Goal: Task Accomplishment & Management: Manage account settings

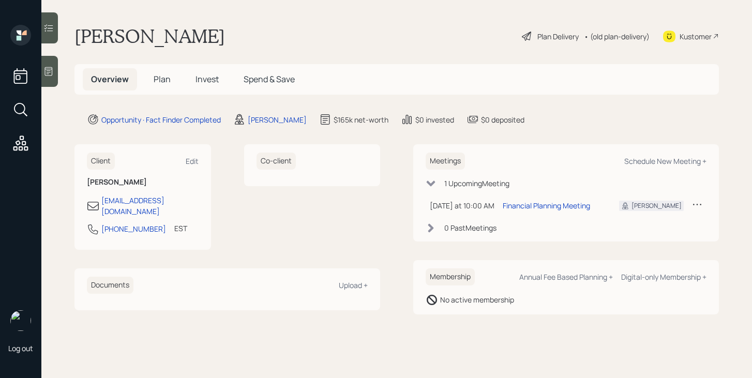
click at [167, 83] on span "Plan" at bounding box center [162, 78] width 17 height 11
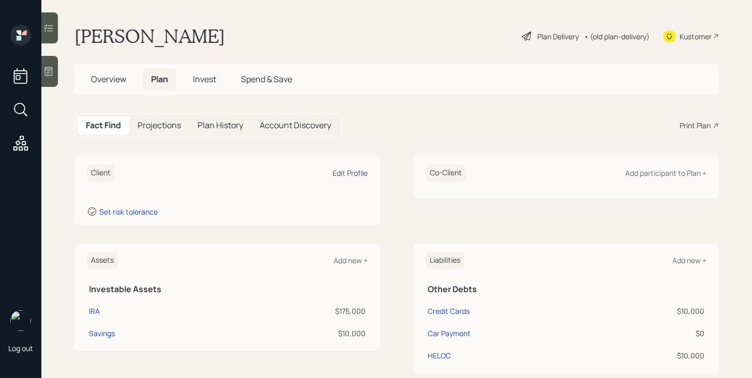
click at [348, 174] on div "Edit Profile" at bounding box center [349, 173] width 35 height 10
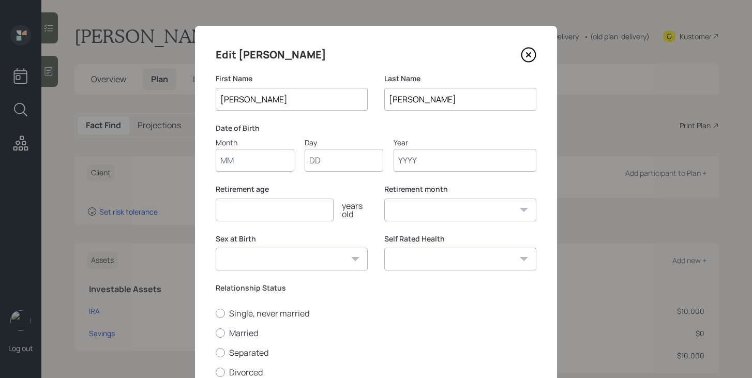
click at [266, 163] on input "Month" at bounding box center [255, 160] width 79 height 23
type input "06"
type input "12"
type input "1972"
select select "6"
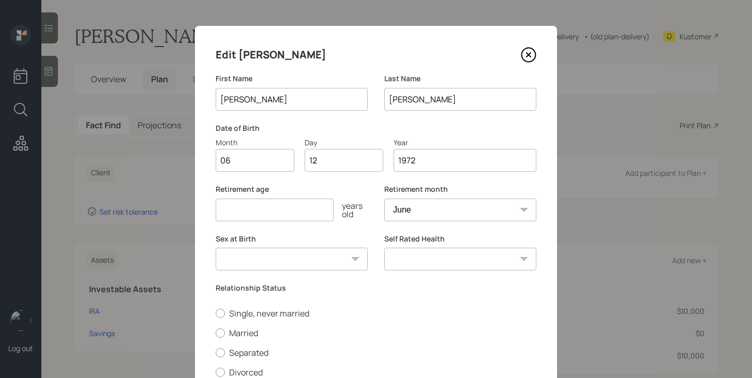
type input "1972"
click at [248, 215] on input "number" at bounding box center [275, 210] width 118 height 23
type input "67"
click at [272, 263] on select "[DEMOGRAPHIC_DATA] [DEMOGRAPHIC_DATA] Other / Prefer not to say" at bounding box center [292, 259] width 152 height 23
select select "[DEMOGRAPHIC_DATA]"
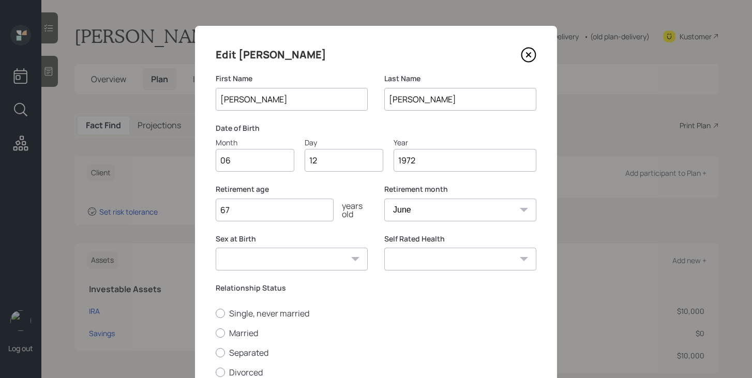
click at [216, 248] on select "[DEMOGRAPHIC_DATA] [DEMOGRAPHIC_DATA] Other / Prefer not to say" at bounding box center [292, 259] width 152 height 23
click at [234, 335] on label "Married" at bounding box center [376, 332] width 321 height 11
click at [216, 333] on input "Married" at bounding box center [215, 332] width 1 height 1
radio input "true"
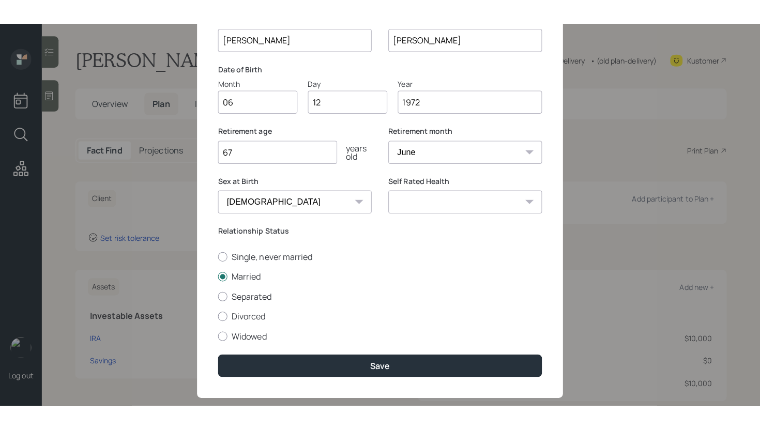
scroll to position [83, 0]
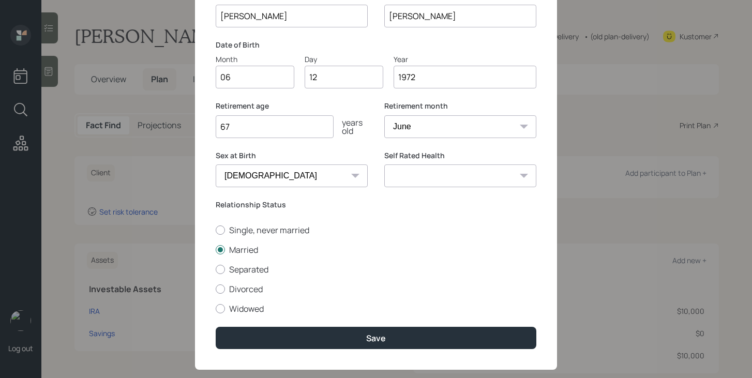
click at [454, 183] on select "Excellent Very Good Good Fair Poor" at bounding box center [460, 175] width 152 height 23
select select "good"
click at [384, 164] on select "Excellent Very Good Good Fair Poor" at bounding box center [460, 175] width 152 height 23
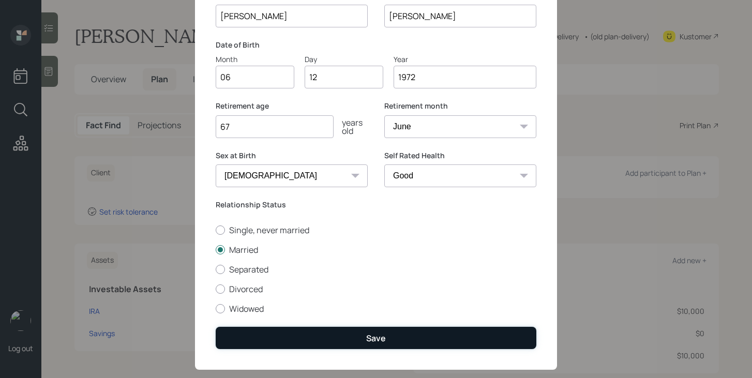
click at [382, 330] on button "Save" at bounding box center [376, 338] width 321 height 22
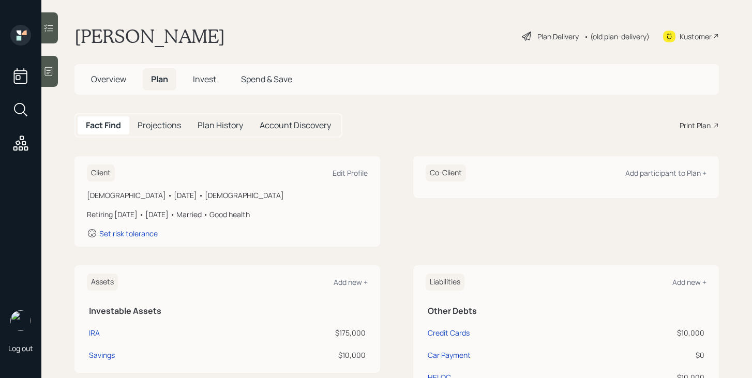
click at [551, 38] on div "Plan Delivery" at bounding box center [557, 36] width 41 height 11
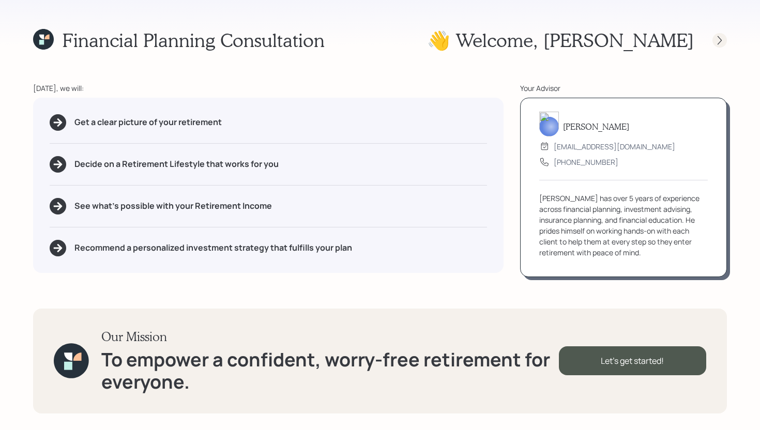
click at [718, 42] on icon at bounding box center [719, 40] width 10 height 10
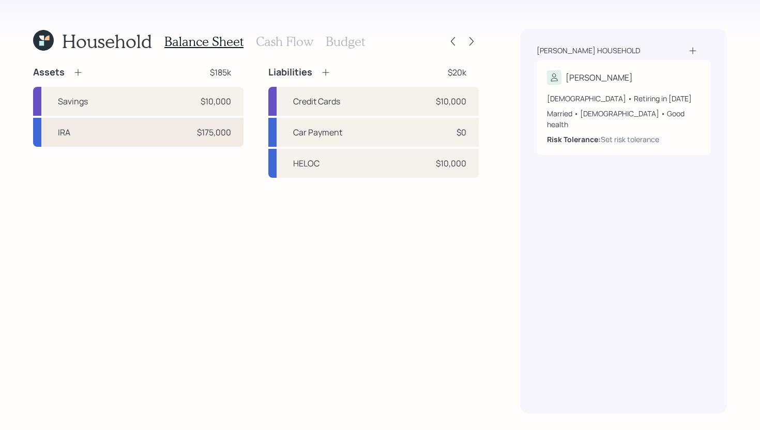
click at [107, 138] on div "IRA $175,000" at bounding box center [138, 132] width 210 height 29
select select "ira"
select select "balanced"
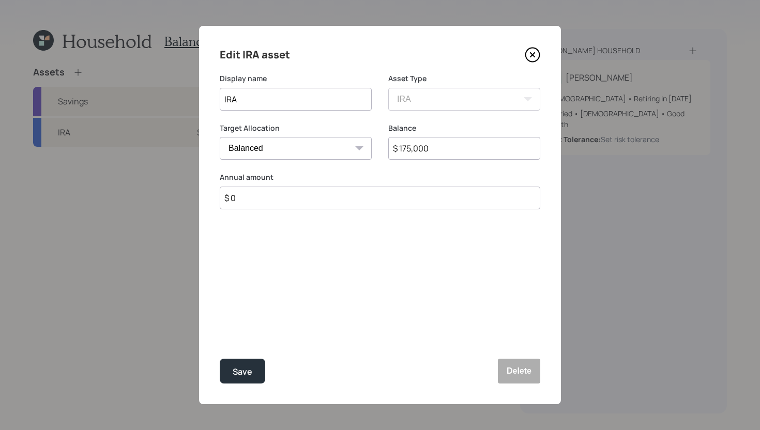
click at [239, 100] on input "IRA" at bounding box center [296, 99] width 152 height 23
type input "IRA - Trinity Advisors"
click at [255, 371] on button "Save" at bounding box center [242, 371] width 45 height 25
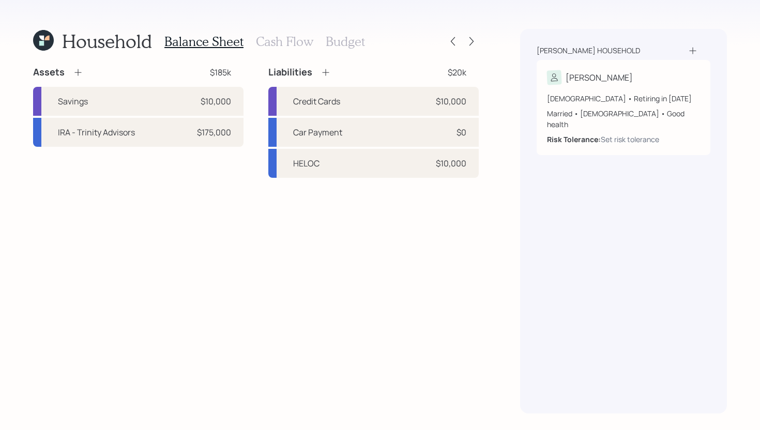
click at [77, 71] on icon at bounding box center [78, 72] width 10 height 10
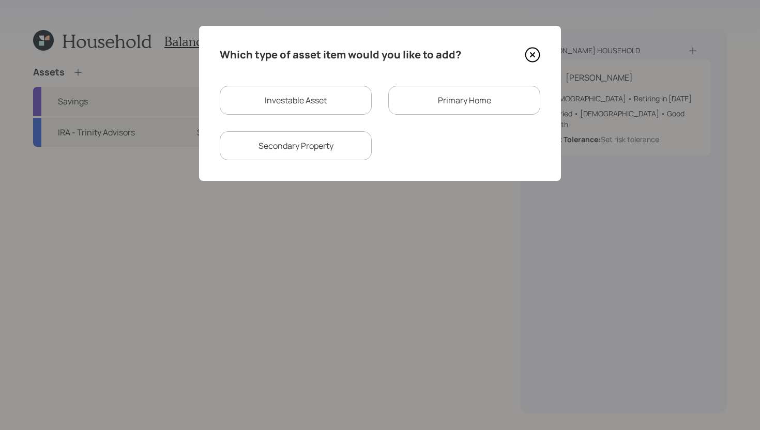
click at [304, 103] on div "Investable Asset" at bounding box center [296, 100] width 152 height 29
select select "taxable"
select select "balanced"
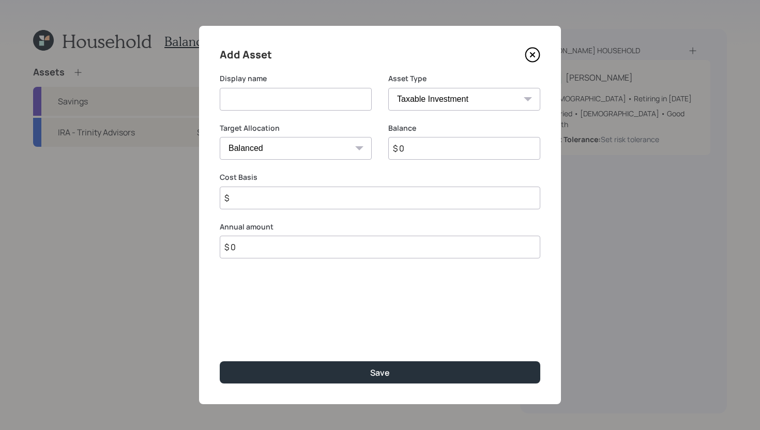
click at [304, 103] on input at bounding box center [296, 99] width 152 height 23
type input "IRA"
click at [458, 149] on input "$ 0" at bounding box center [464, 148] width 152 height 23
type input "$ 5,000"
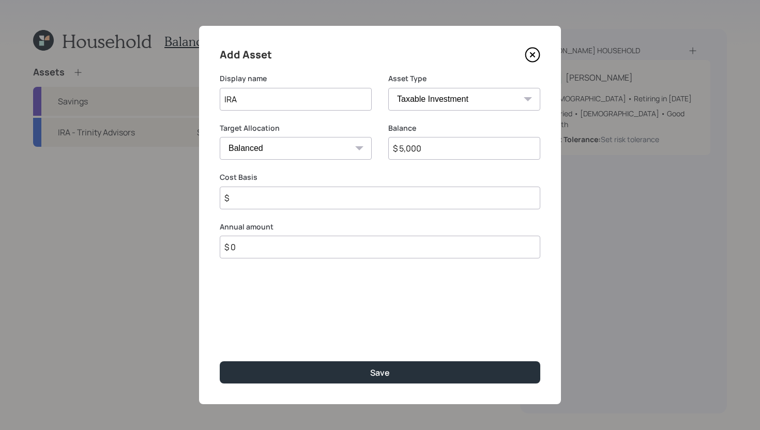
click at [473, 97] on select "SEP [PERSON_NAME] IRA 401(k) [PERSON_NAME] 401(k) 403(b) [PERSON_NAME] 403(b) 4…" at bounding box center [464, 99] width 152 height 23
select select "ira"
click at [388, 88] on select "SEP [PERSON_NAME] IRA 401(k) [PERSON_NAME] 401(k) 403(b) [PERSON_NAME] 403(b) 4…" at bounding box center [464, 99] width 152 height 23
click at [348, 193] on input "$" at bounding box center [380, 198] width 321 height 23
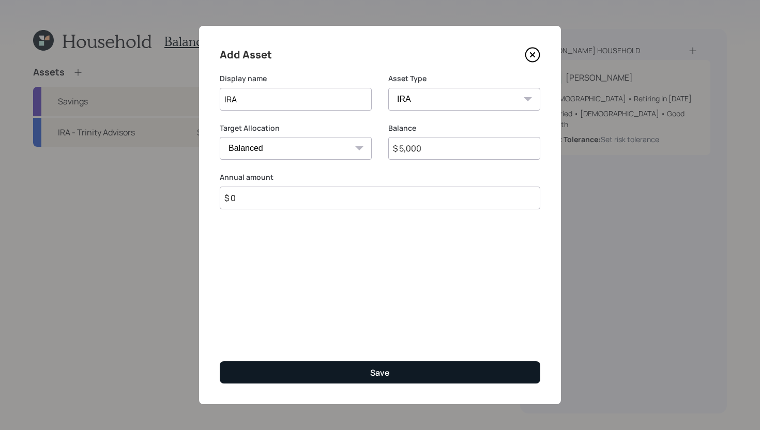
type input "$ 0"
click at [326, 369] on button "Save" at bounding box center [380, 372] width 321 height 22
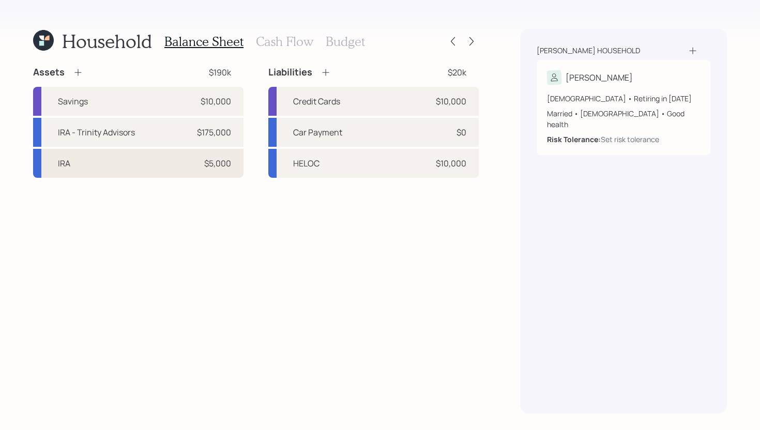
click at [126, 171] on div "IRA $5,000" at bounding box center [138, 163] width 210 height 29
select select "ira"
select select "balanced"
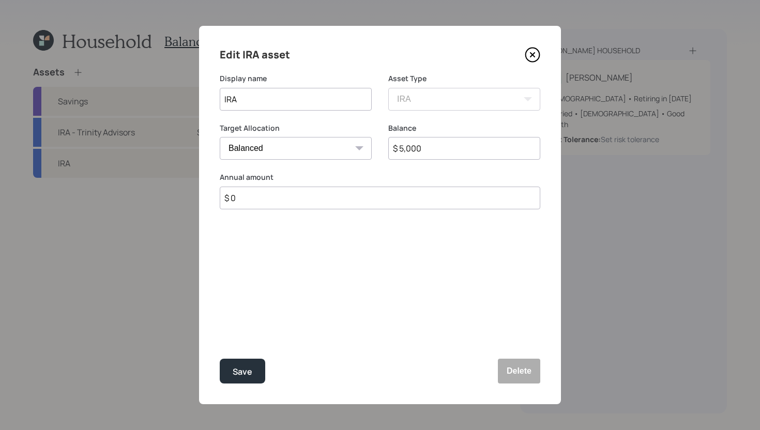
click at [327, 100] on input "IRA" at bounding box center [296, 99] width 152 height 23
type input "IRA - American Funds"
click at [250, 362] on button "Save" at bounding box center [242, 371] width 45 height 25
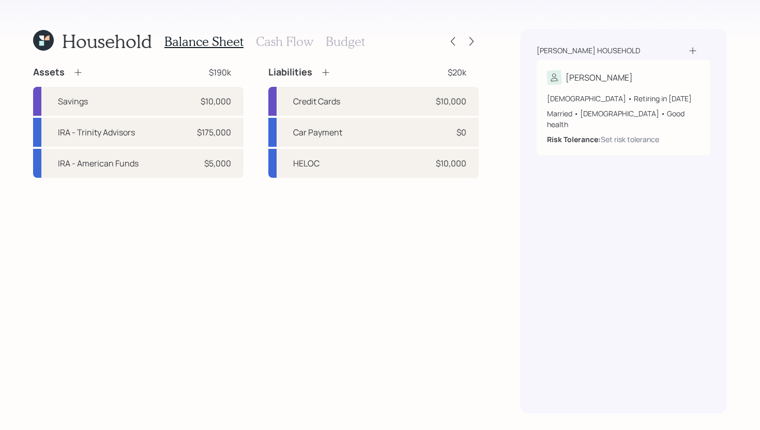
click at [74, 74] on icon at bounding box center [78, 72] width 10 height 10
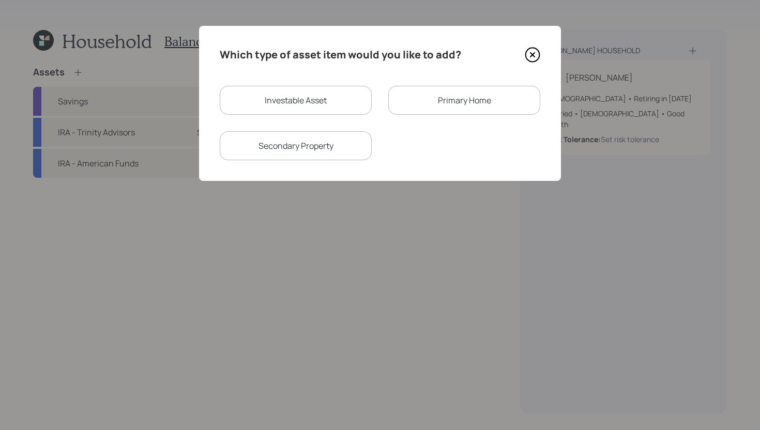
click at [394, 105] on div "Primary Home" at bounding box center [464, 100] width 152 height 29
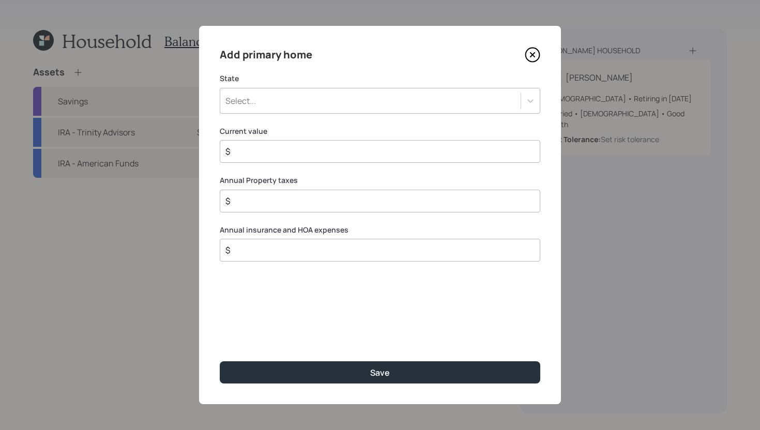
click at [353, 110] on div "Select..." at bounding box center [380, 101] width 321 height 26
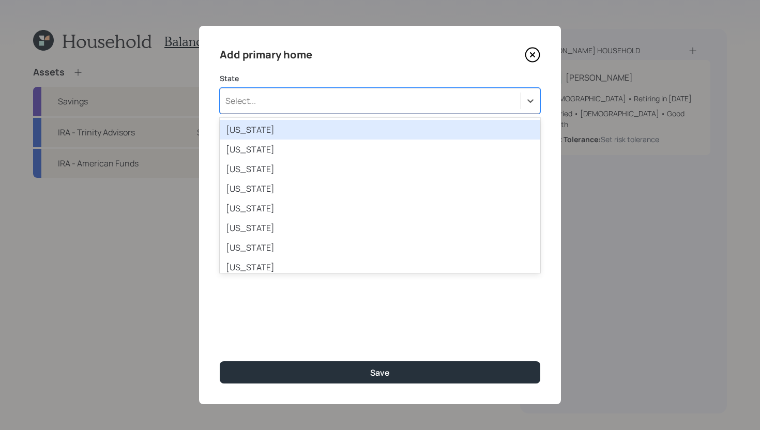
type input "P"
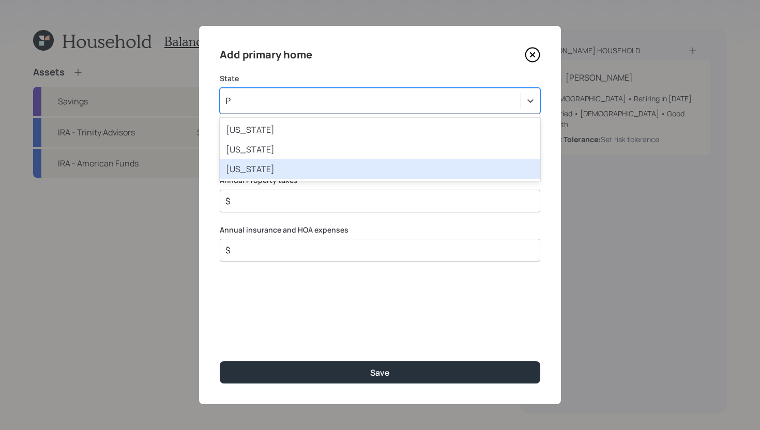
click at [331, 163] on div "[US_STATE]" at bounding box center [380, 169] width 321 height 20
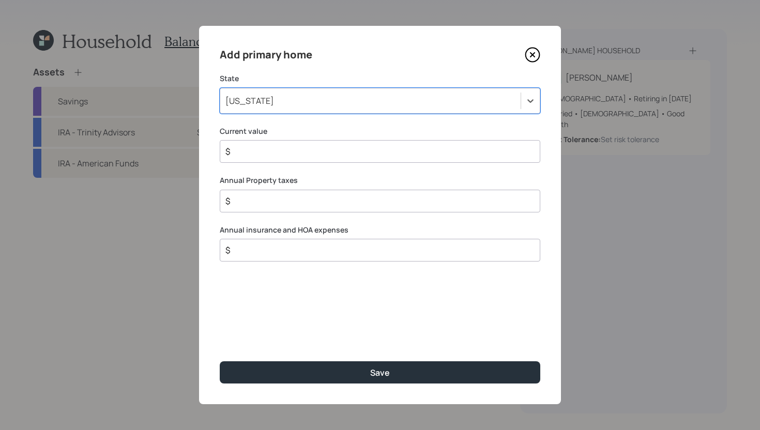
click at [332, 153] on input "$" at bounding box center [375, 151] width 303 height 12
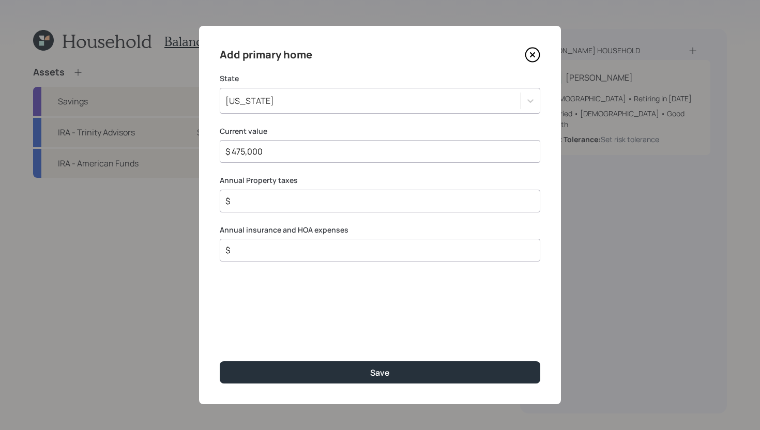
type input "$ 475,000"
click at [351, 201] on input "$" at bounding box center [375, 201] width 303 height 12
type input "$ 8,000"
click at [367, 246] on input "$" at bounding box center [375, 250] width 303 height 12
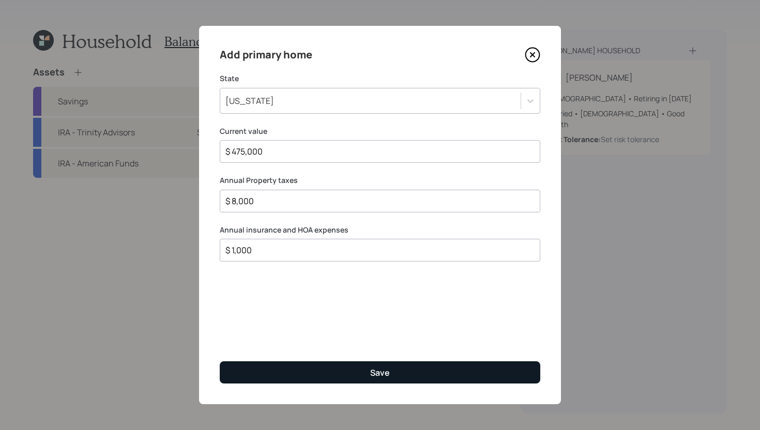
type input "$ 1,000"
click at [333, 372] on button "Save" at bounding box center [380, 372] width 321 height 22
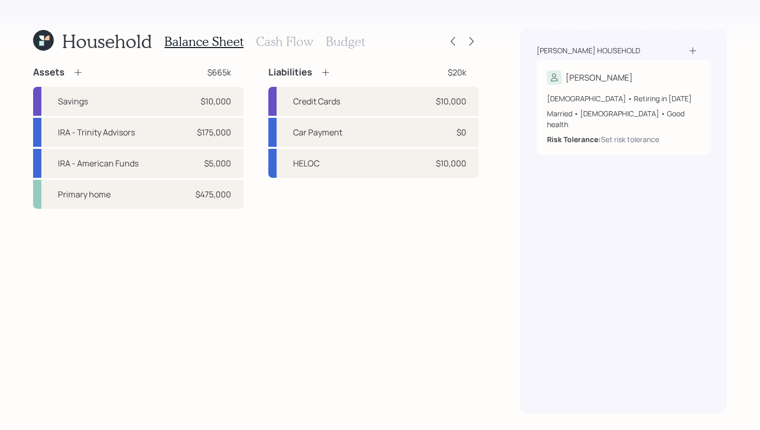
click at [325, 72] on icon at bounding box center [325, 72] width 7 height 7
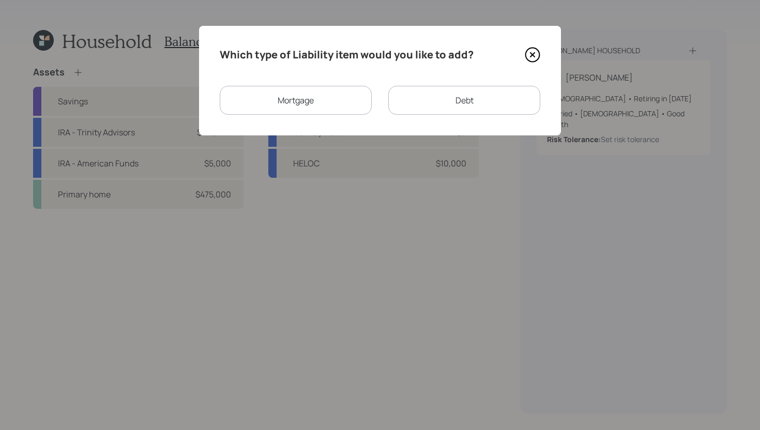
click at [315, 101] on div "Mortgage" at bounding box center [296, 100] width 152 height 29
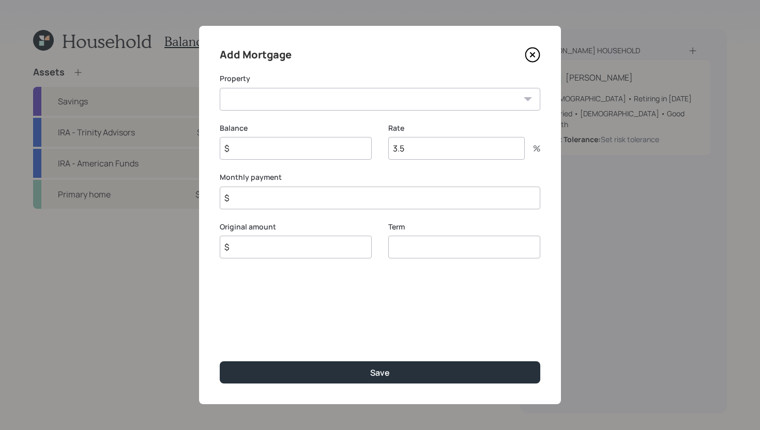
click at [312, 105] on select "PA Primary home" at bounding box center [380, 99] width 321 height 23
select select "f702f1bf-8fcb-4568-9fc7-cd9f4f187033"
click at [220, 88] on select "PA Primary home" at bounding box center [380, 99] width 321 height 23
click at [290, 152] on input "$" at bounding box center [296, 148] width 152 height 23
type input "$ 240,000"
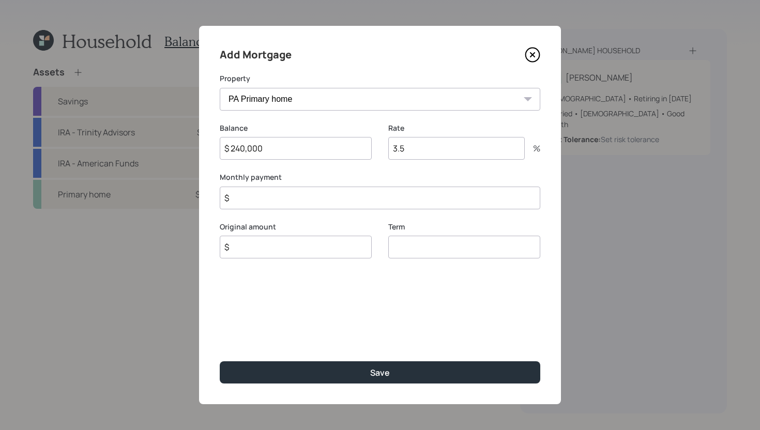
click at [265, 248] on input "$" at bounding box center [296, 247] width 152 height 23
type input "$ 240,000"
click at [402, 253] on input "number" at bounding box center [464, 247] width 152 height 23
type input "30"
click at [407, 204] on input "$" at bounding box center [380, 198] width 321 height 23
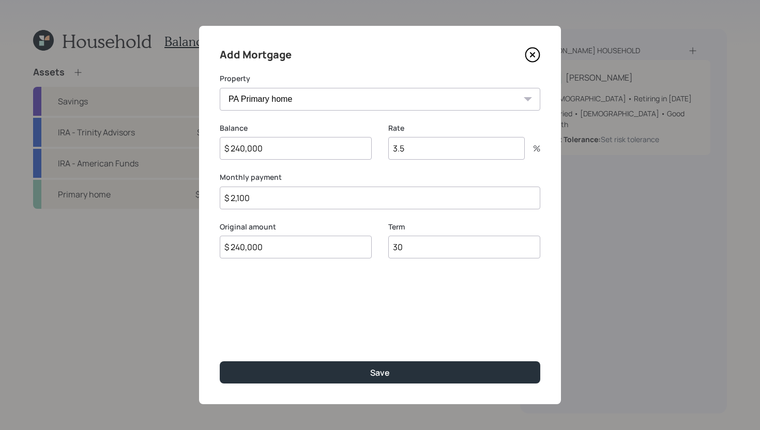
type input "$ 2,100"
click at [455, 153] on input "3.5" at bounding box center [456, 148] width 136 height 23
type input "3"
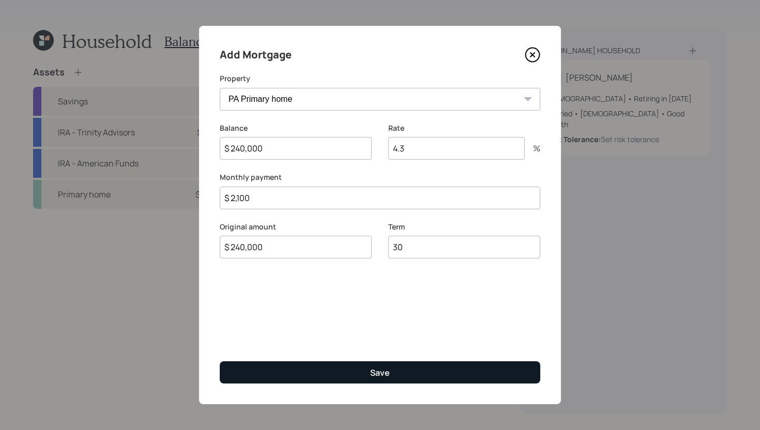
type input "4.3"
click at [416, 376] on button "Save" at bounding box center [380, 372] width 321 height 22
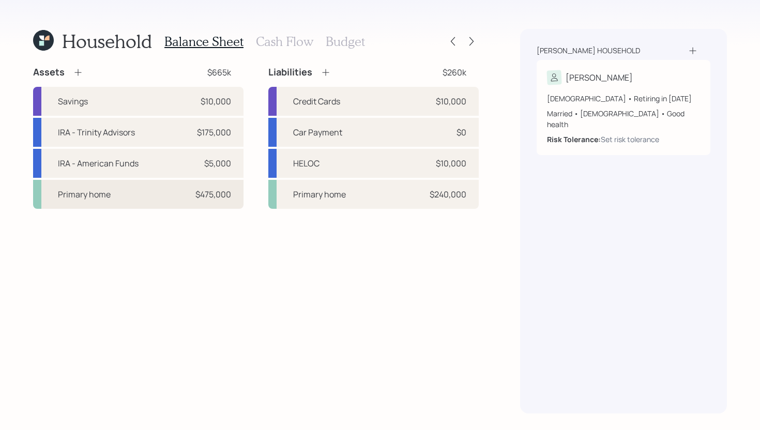
click at [167, 191] on div "Primary home $475,000" at bounding box center [138, 194] width 210 height 29
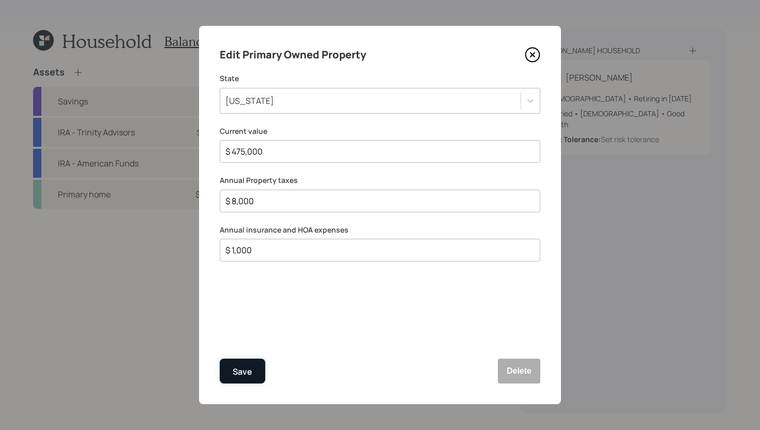
click at [246, 364] on button "Save" at bounding box center [242, 371] width 45 height 25
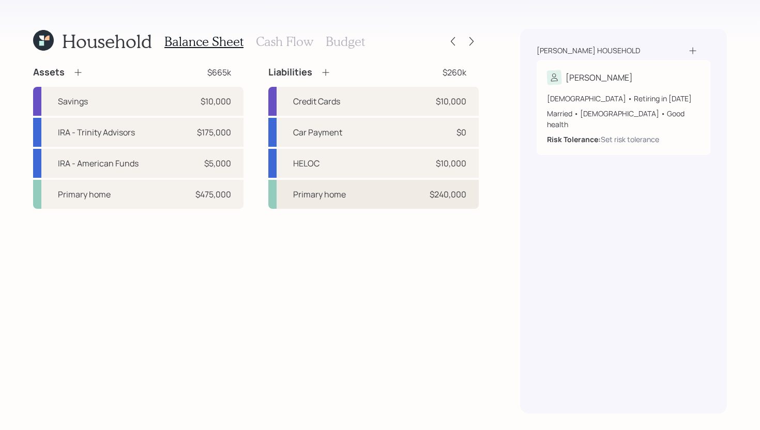
click at [345, 191] on div "Primary home $240,000" at bounding box center [373, 194] width 210 height 29
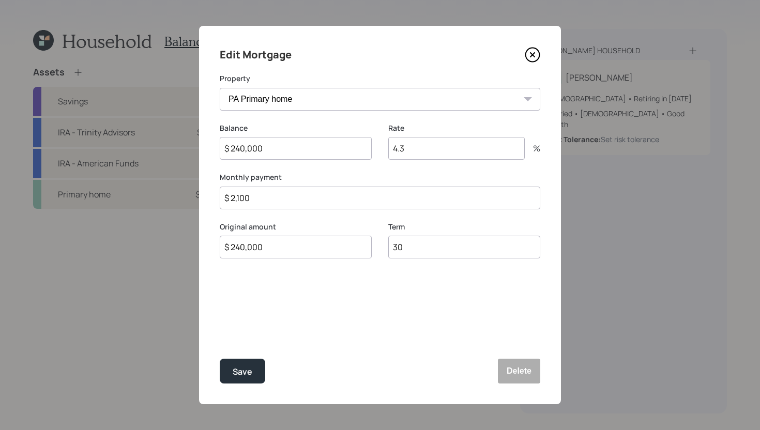
click at [285, 201] on input "$ 2,100" at bounding box center [380, 198] width 321 height 23
type input "$ 1,350"
click at [250, 367] on div "Save" at bounding box center [243, 372] width 20 height 14
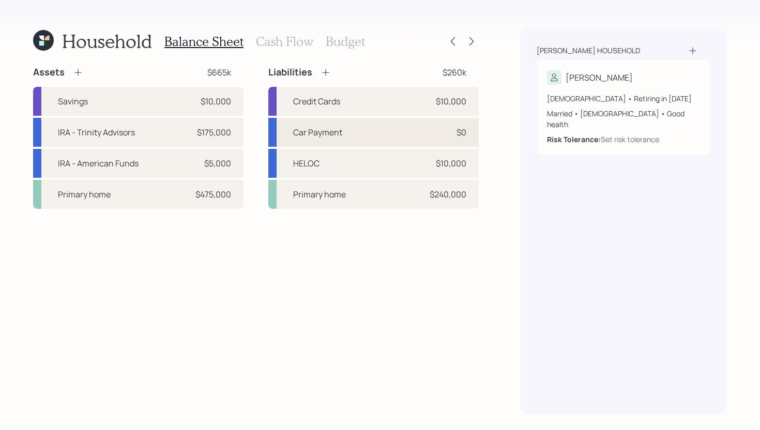
click at [308, 134] on div "Car Payment" at bounding box center [317, 132] width 49 height 12
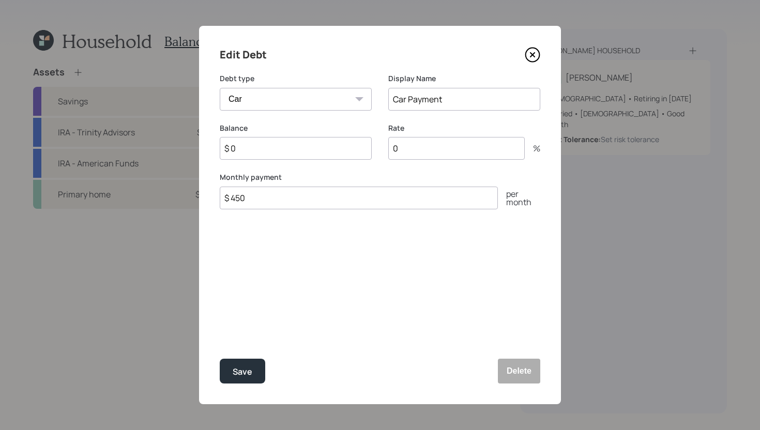
click at [533, 55] on icon at bounding box center [532, 55] width 4 height 4
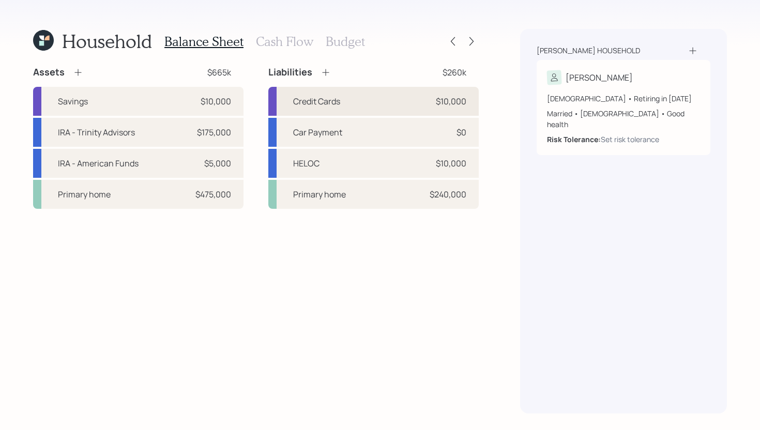
click at [379, 102] on div "Credit Cards $10,000" at bounding box center [373, 101] width 210 height 29
select select "credit_card"
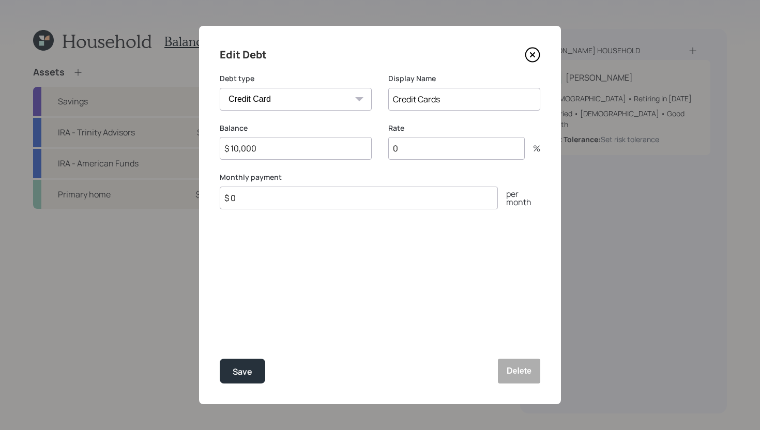
click at [291, 201] on input "$ 0" at bounding box center [359, 198] width 278 height 23
type input "$ 600"
click at [431, 154] on input "0" at bounding box center [456, 148] width 136 height 23
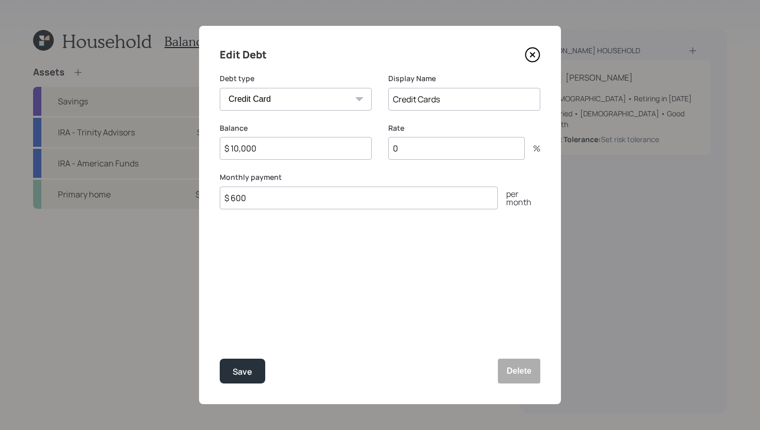
click at [431, 154] on input "0" at bounding box center [456, 148] width 136 height 23
type input "20"
click at [246, 364] on button "Save" at bounding box center [242, 371] width 45 height 25
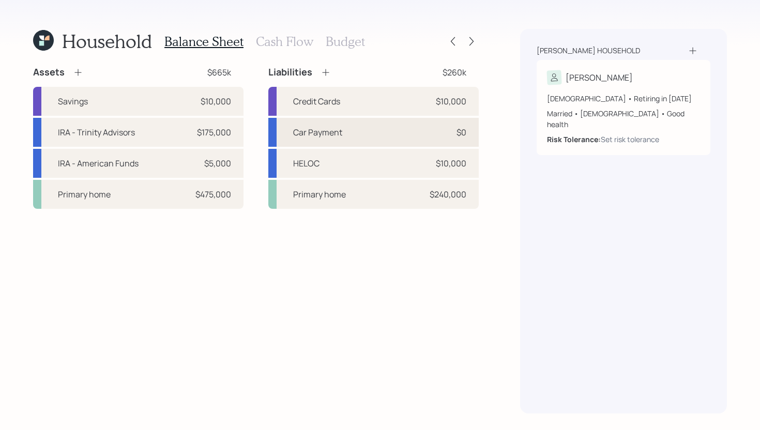
click at [386, 137] on div "Car Payment $0" at bounding box center [373, 132] width 210 height 29
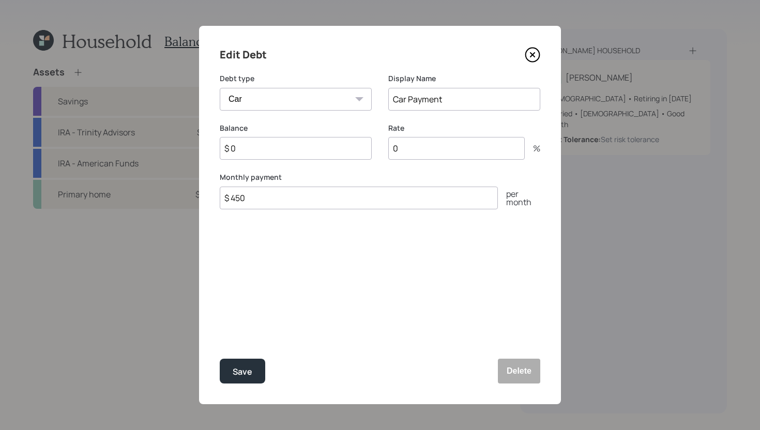
click at [349, 155] on input "$ 0" at bounding box center [296, 148] width 152 height 23
type input "$ 9,000"
click at [263, 369] on button "Save" at bounding box center [242, 371] width 45 height 25
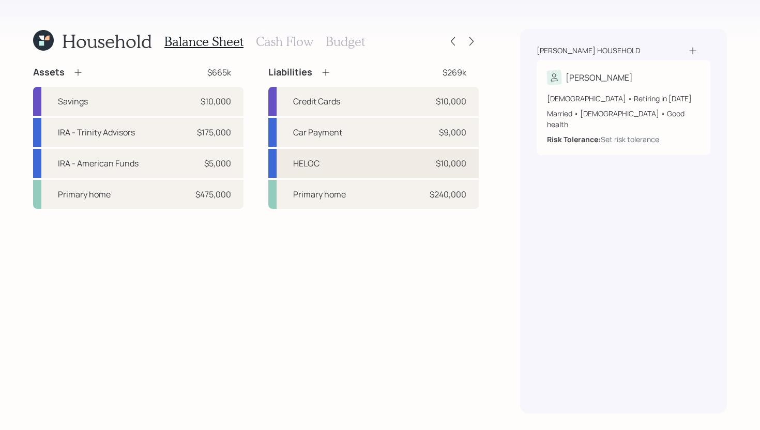
click at [388, 173] on div "HELOC $10,000" at bounding box center [373, 163] width 210 height 29
select select "other"
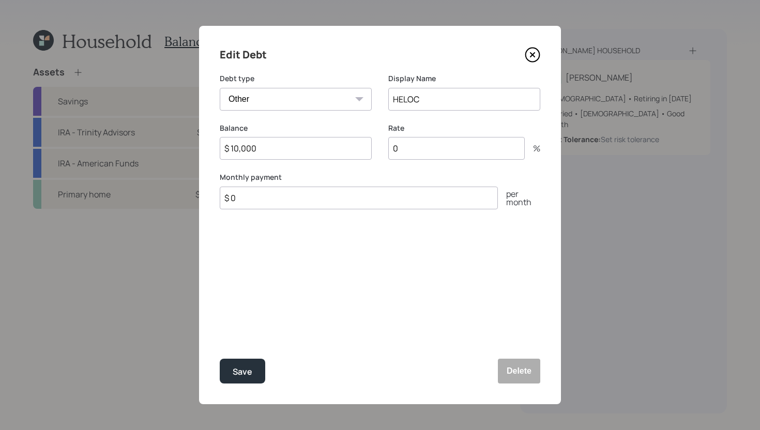
click at [253, 201] on input "$ 0" at bounding box center [359, 198] width 278 height 23
type input "$ 195"
click at [414, 150] on input "0" at bounding box center [456, 148] width 136 height 23
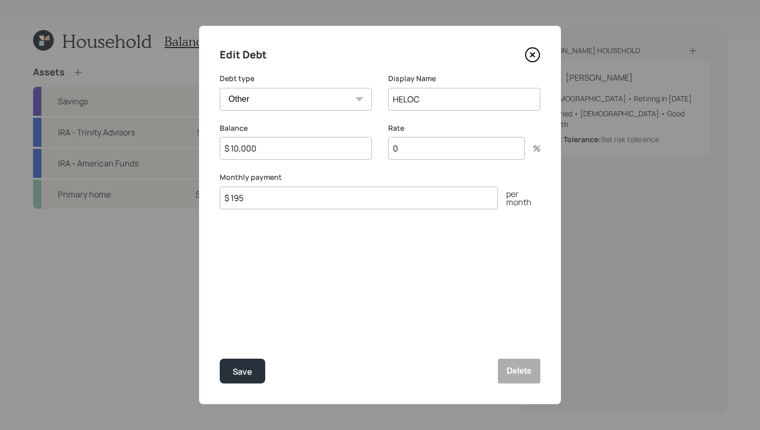
click at [414, 151] on input "0" at bounding box center [456, 148] width 136 height 23
type input "6"
click at [261, 370] on button "Save" at bounding box center [242, 371] width 45 height 25
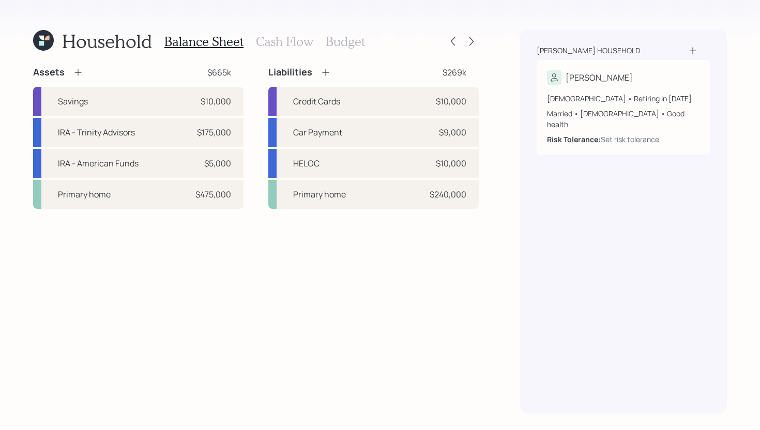
click at [286, 45] on h3 "Cash Flow" at bounding box center [284, 41] width 57 height 15
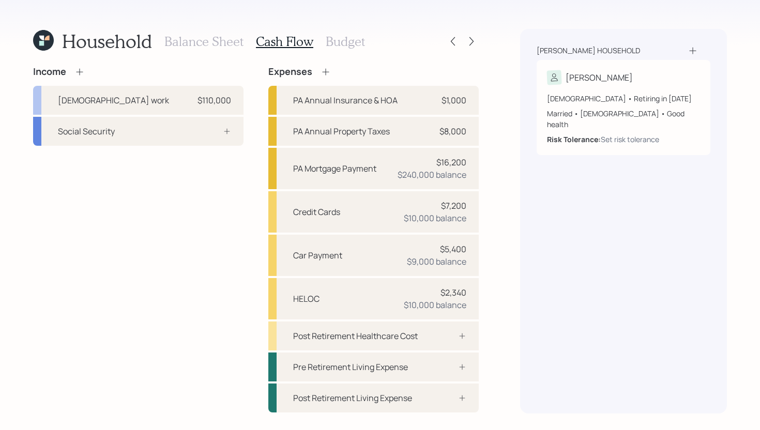
click at [190, 45] on h3 "Balance Sheet" at bounding box center [203, 41] width 79 height 15
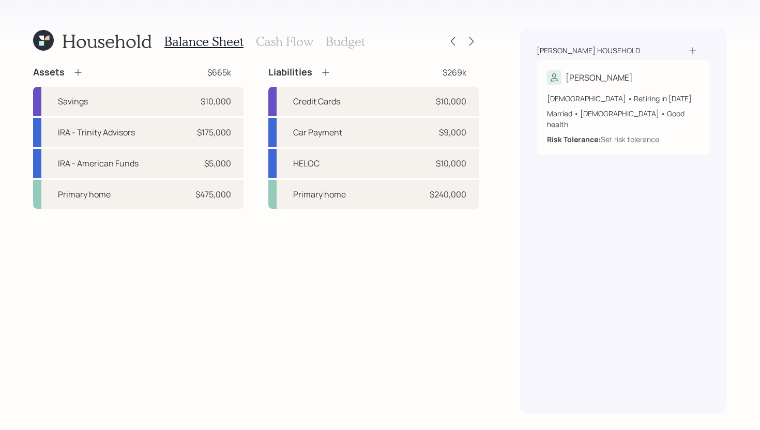
click at [298, 52] on div "Balance Sheet Cash Flow Budget" at bounding box center [264, 41] width 201 height 25
click at [298, 49] on div "Balance Sheet Cash Flow Budget" at bounding box center [264, 41] width 201 height 25
click at [278, 41] on h3 "Cash Flow" at bounding box center [284, 41] width 57 height 15
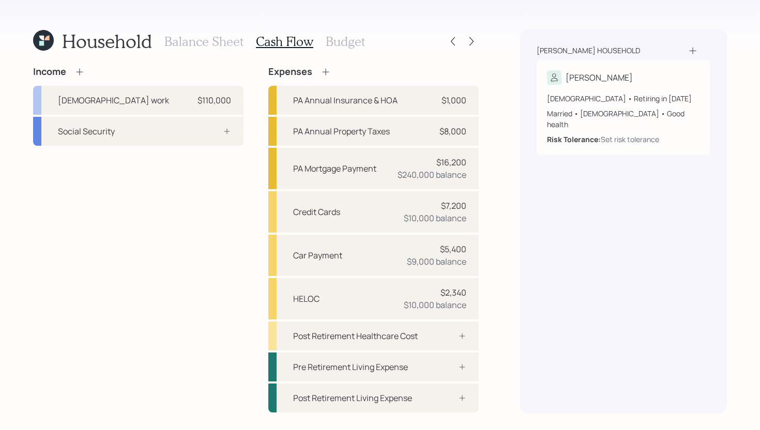
click at [695, 51] on icon at bounding box center [693, 50] width 10 height 10
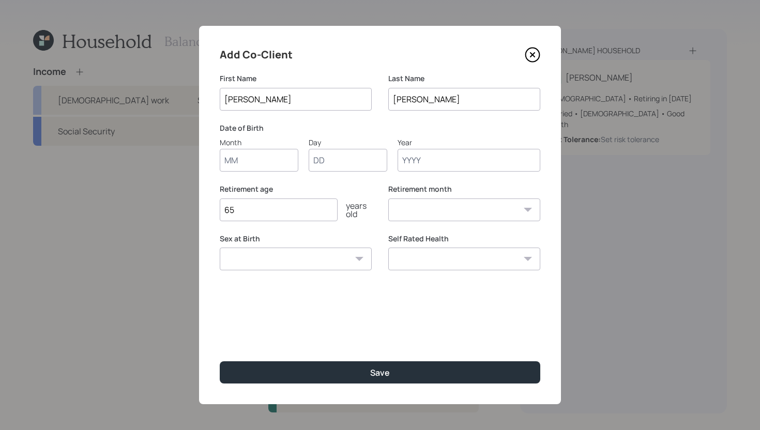
type input "[PERSON_NAME]"
click at [255, 161] on input "Month" at bounding box center [259, 160] width 79 height 23
type input "09"
type input "10"
type input "1972"
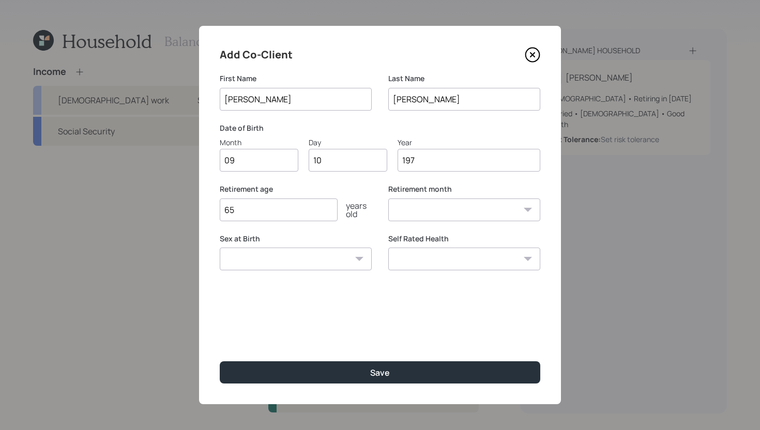
select select "9"
type input "1972"
click at [234, 256] on select "[DEMOGRAPHIC_DATA] [DEMOGRAPHIC_DATA] Other / Prefer not to say" at bounding box center [296, 259] width 152 height 23
select select "[DEMOGRAPHIC_DATA]"
click at [220, 248] on select "[DEMOGRAPHIC_DATA] [DEMOGRAPHIC_DATA] Other / Prefer not to say" at bounding box center [296, 259] width 152 height 23
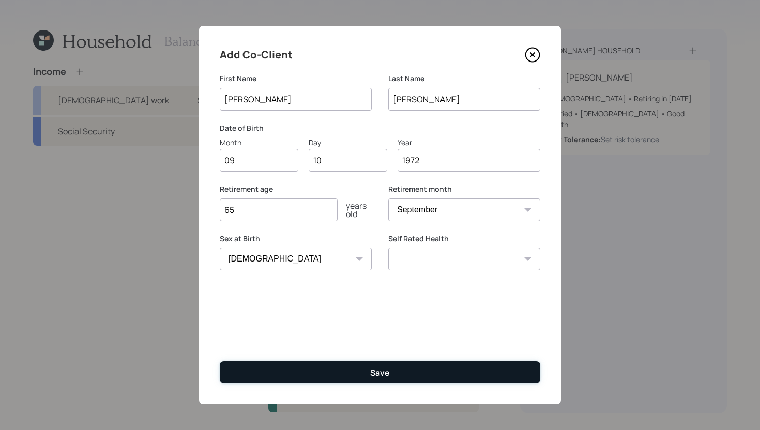
click at [367, 378] on button "Save" at bounding box center [380, 372] width 321 height 22
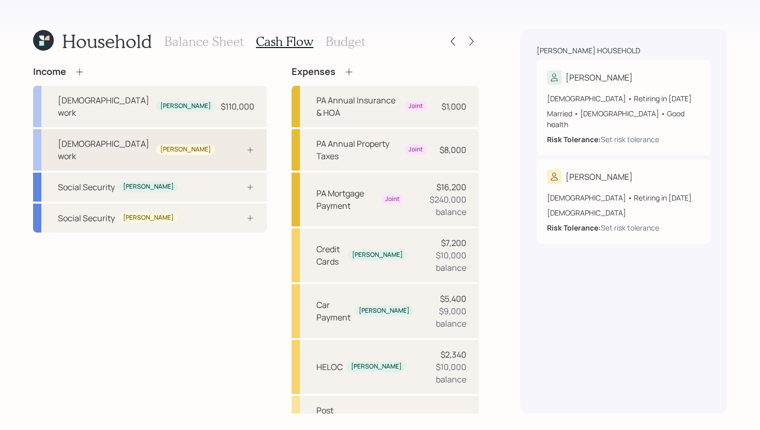
click at [199, 130] on div "Full-time work Jennifer" at bounding box center [150, 149] width 234 height 41
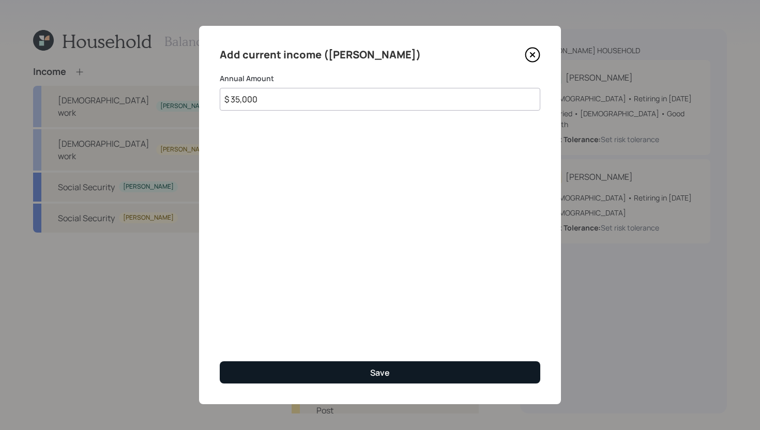
type input "$ 35,000"
click at [254, 372] on button "Save" at bounding box center [380, 372] width 321 height 22
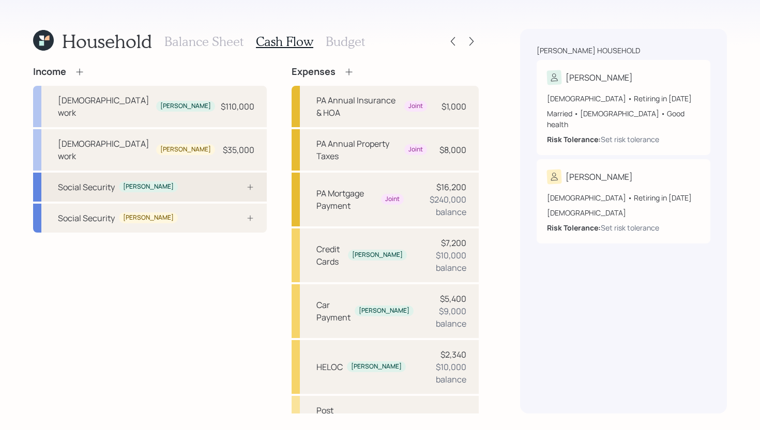
click at [223, 183] on div at bounding box center [238, 187] width 31 height 8
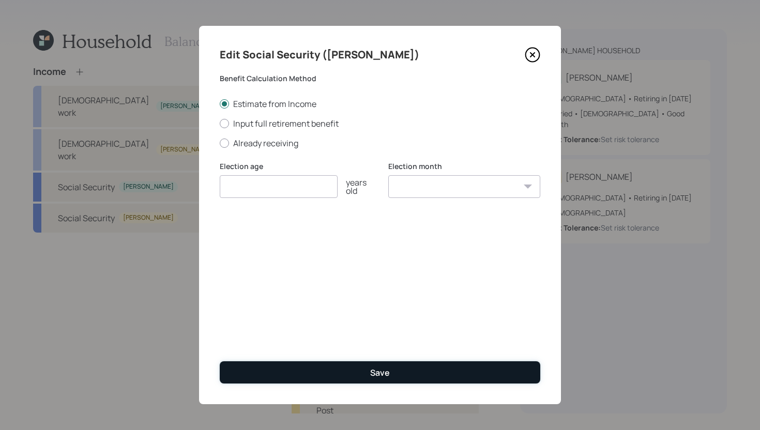
click at [316, 365] on button "Save" at bounding box center [380, 372] width 321 height 22
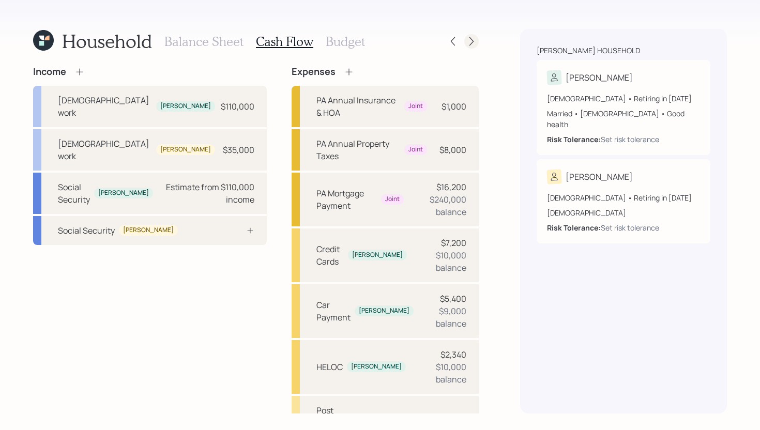
click at [469, 39] on icon at bounding box center [471, 41] width 10 height 10
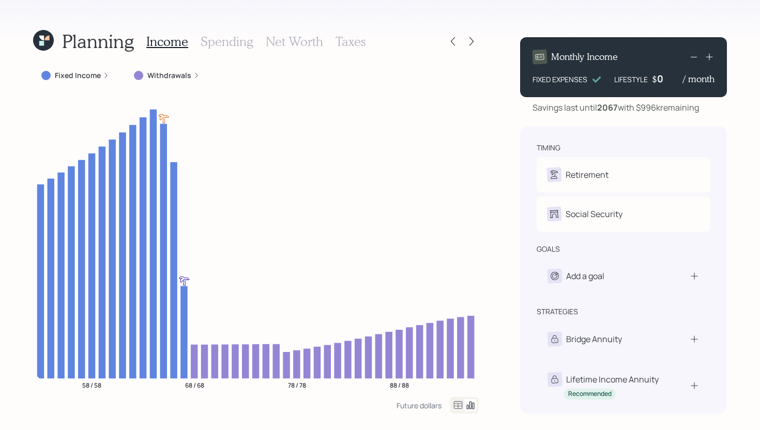
click at [103, 77] on icon at bounding box center [106, 75] width 6 height 6
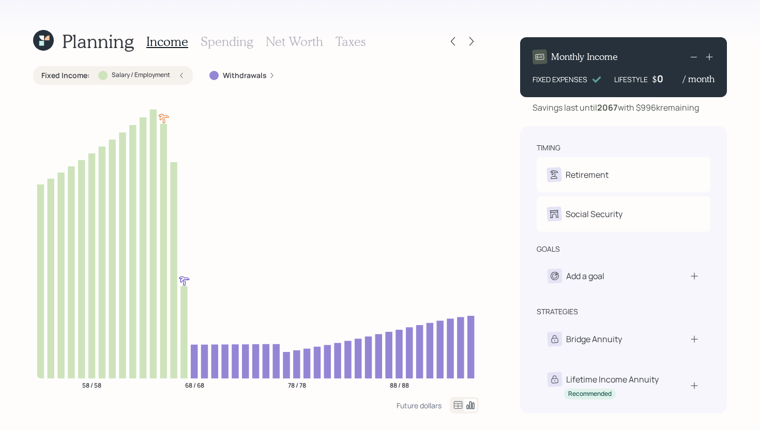
click at [102, 77] on div at bounding box center [102, 75] width 9 height 9
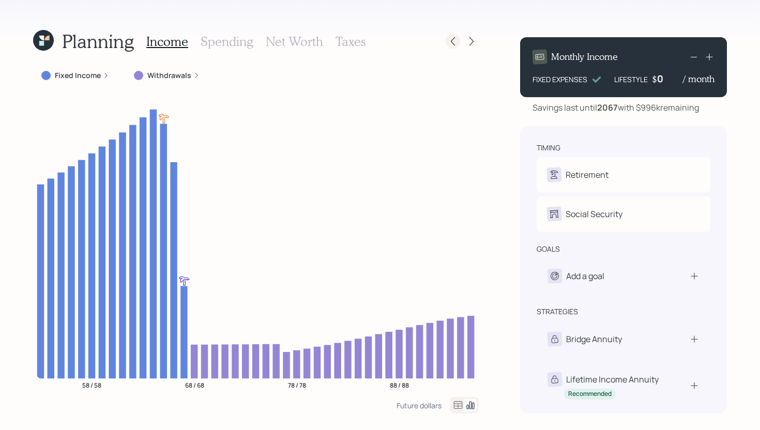
click at [448, 41] on icon at bounding box center [453, 41] width 10 height 10
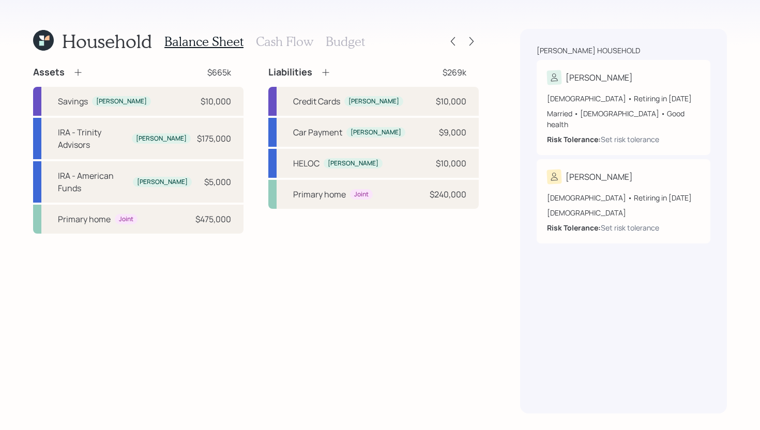
click at [269, 45] on h3 "Cash Flow" at bounding box center [284, 41] width 57 height 15
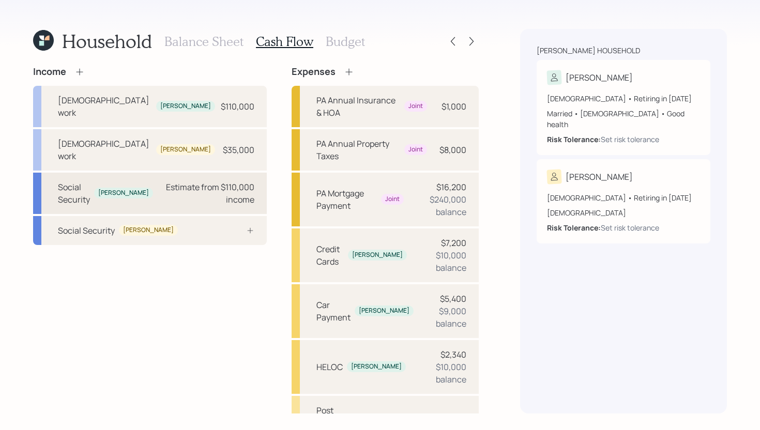
click at [161, 181] on div "Estimate from $110,000 income" at bounding box center [207, 193] width 93 height 25
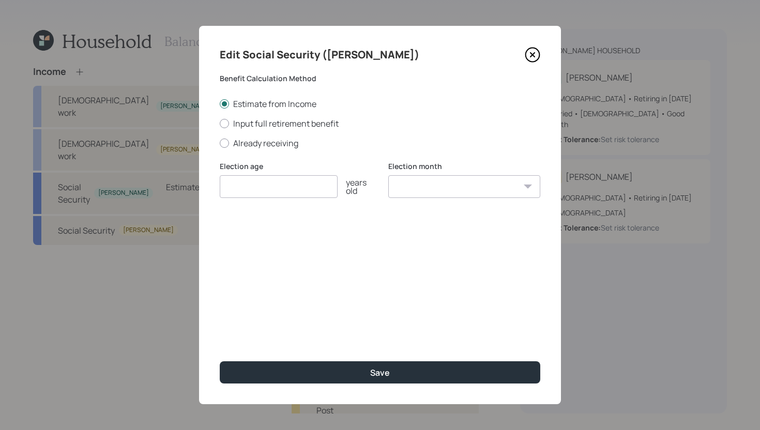
click at [275, 116] on div "Estimate from Income Input full retirement benefit Already receiving" at bounding box center [380, 123] width 321 height 51
click at [275, 126] on label "Input full retirement benefit" at bounding box center [380, 123] width 321 height 11
click at [220, 124] on input "Input full retirement benefit" at bounding box center [219, 123] width 1 height 1
radio input "true"
click at [274, 192] on input "number" at bounding box center [279, 186] width 118 height 23
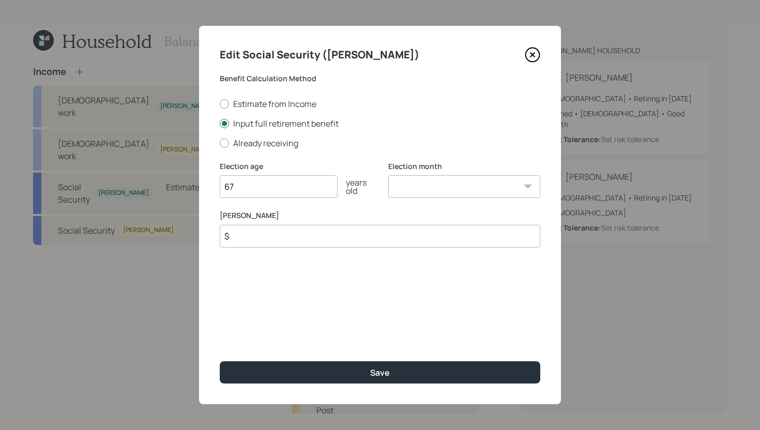
type input "67"
click at [410, 181] on select "January February March April May June July August September October November De…" at bounding box center [464, 186] width 152 height 23
select select "6"
click at [388, 175] on select "January February March April May June July August September October November De…" at bounding box center [464, 186] width 152 height 23
click at [436, 241] on input "$" at bounding box center [380, 236] width 321 height 23
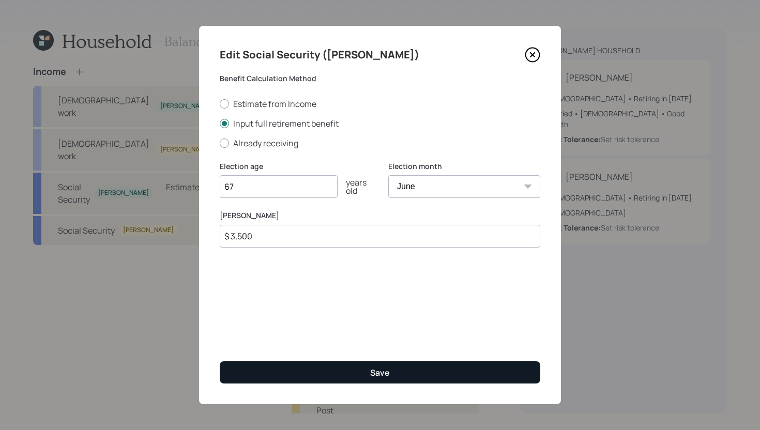
type input "$ 3,500"
click at [411, 377] on button "Save" at bounding box center [380, 372] width 321 height 22
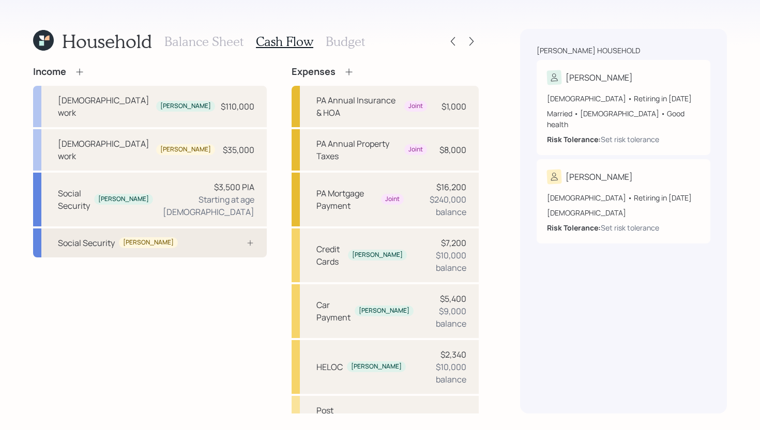
click at [197, 229] on div "Social Security Jennifer" at bounding box center [150, 243] width 234 height 29
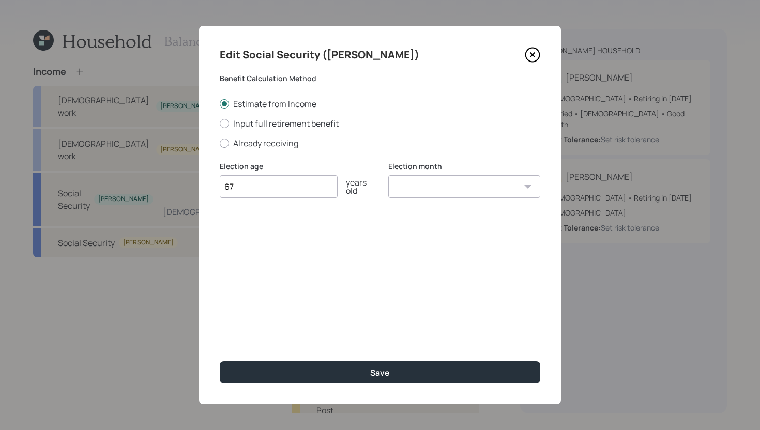
type input "67"
click at [461, 187] on select "January February March April May June July August September October November De…" at bounding box center [464, 186] width 152 height 23
select select "9"
click at [388, 175] on select "January February March April May June July August September October November De…" at bounding box center [464, 186] width 152 height 23
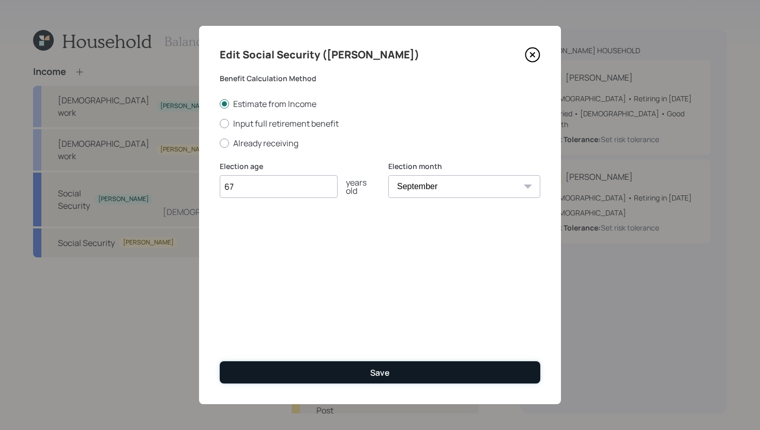
click at [400, 371] on button "Save" at bounding box center [380, 372] width 321 height 22
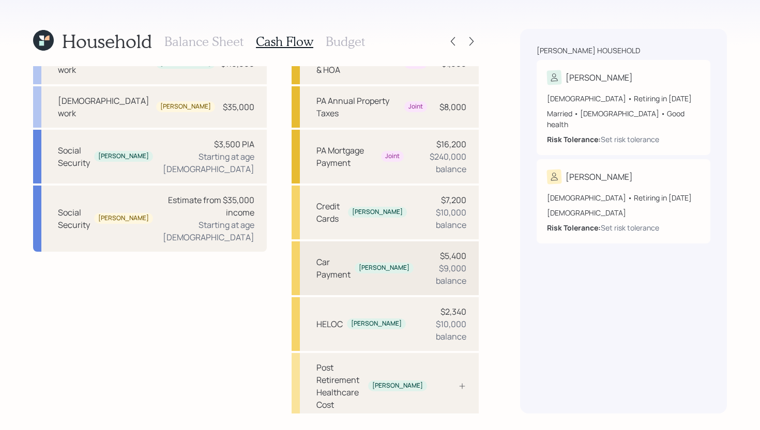
scroll to position [44, 0]
click at [364, 360] on div "Post Retirement Healthcare Cost" at bounding box center [340, 385] width 48 height 50
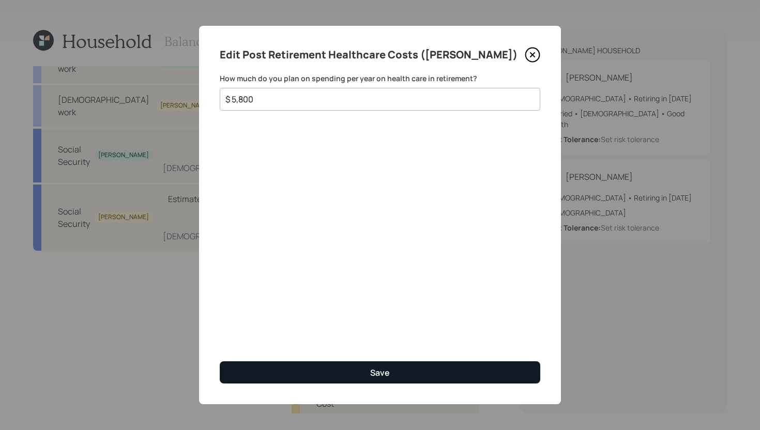
type input "$ 5,800"
click at [445, 378] on button "Save" at bounding box center [380, 372] width 321 height 22
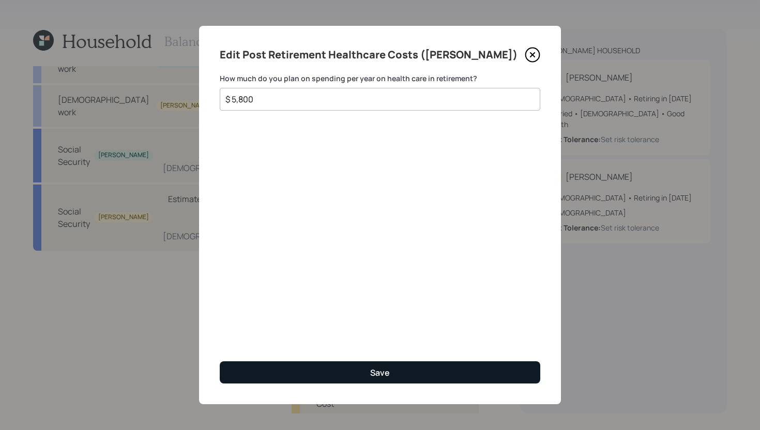
type input "$ 5,800"
click at [369, 377] on button "Save" at bounding box center [380, 372] width 321 height 22
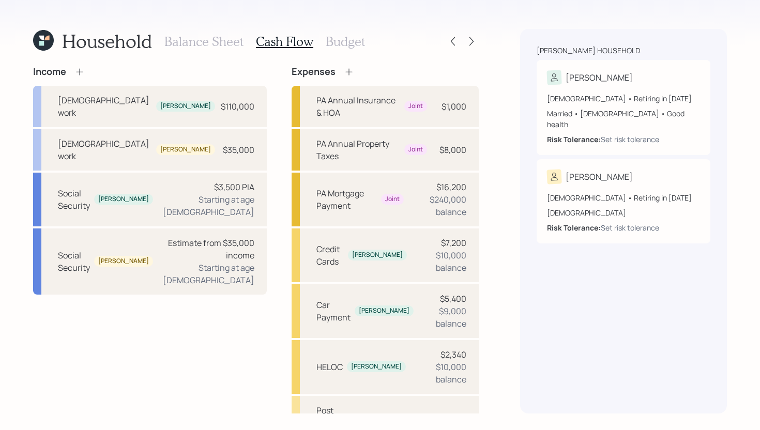
click at [344, 70] on icon at bounding box center [349, 72] width 10 height 10
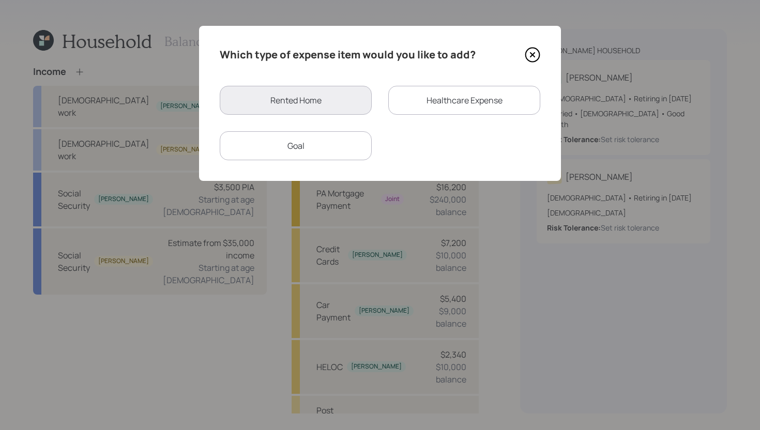
click at [446, 101] on div "Healthcare Expense" at bounding box center [464, 100] width 152 height 29
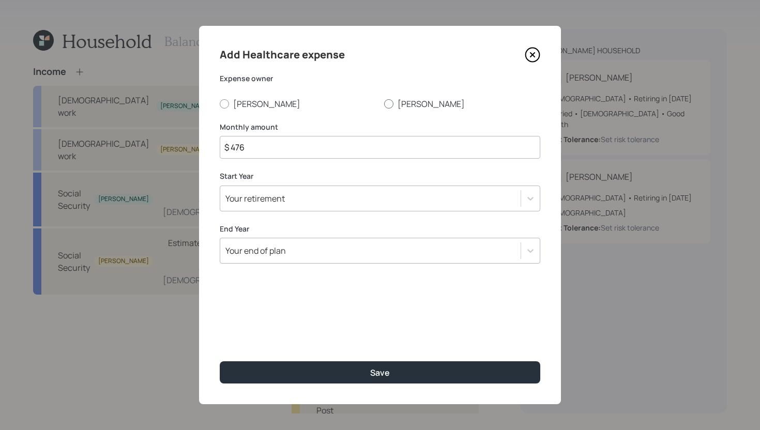
click at [417, 105] on label "[PERSON_NAME]" at bounding box center [462, 103] width 156 height 11
click at [384, 104] on input "[PERSON_NAME]" at bounding box center [384, 103] width 1 height 1
radio input "true"
click at [288, 149] on input "$ 476" at bounding box center [380, 147] width 321 height 23
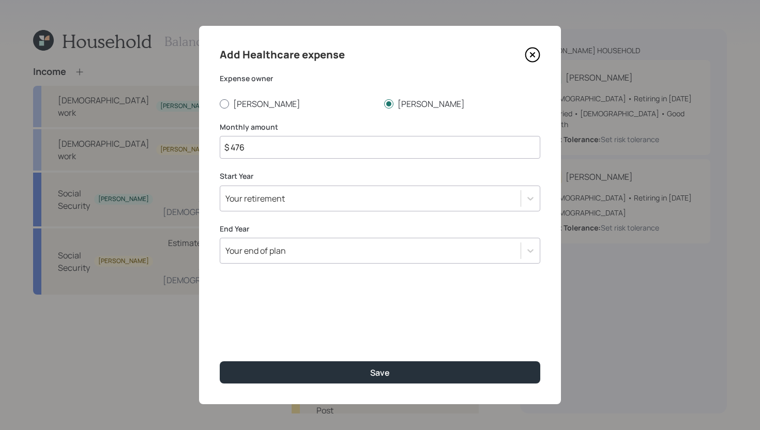
click at [247, 105] on label "[PERSON_NAME]" at bounding box center [298, 103] width 156 height 11
click at [220, 104] on input "[PERSON_NAME]" at bounding box center [219, 103] width 1 height 1
radio input "true"
click at [263, 144] on input "$ 476" at bounding box center [380, 147] width 321 height 23
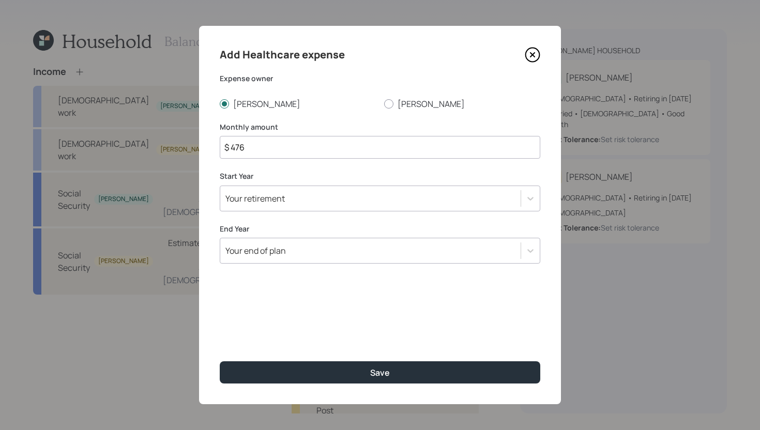
click at [263, 144] on input "$ 476" at bounding box center [380, 147] width 321 height 23
click at [261, 153] on input "$ 476" at bounding box center [380, 147] width 321 height 23
click at [260, 150] on input "$ 476" at bounding box center [380, 147] width 321 height 23
click at [260, 149] on input "$ 476" at bounding box center [380, 147] width 321 height 23
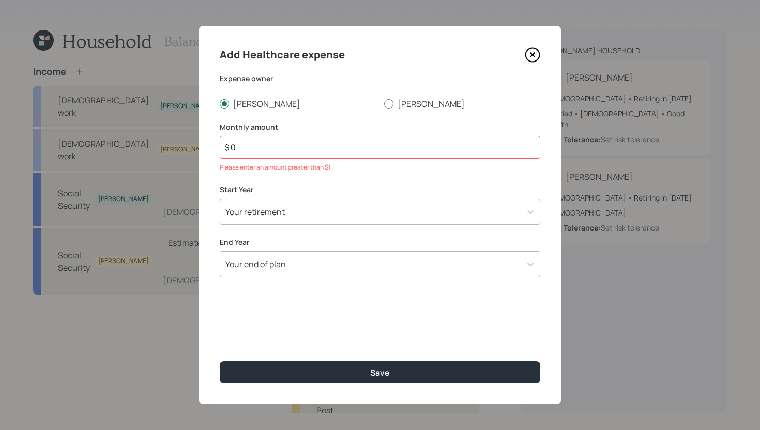
type input "$ 0"
click at [423, 103] on label "[PERSON_NAME]" at bounding box center [462, 103] width 156 height 11
click at [384, 103] on input "[PERSON_NAME]" at bounding box center [384, 103] width 1 height 1
radio input "true"
click at [531, 52] on icon at bounding box center [533, 55] width 16 height 16
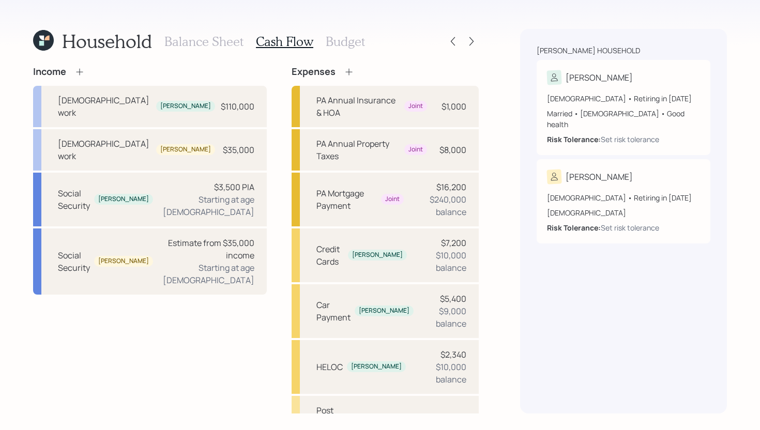
click at [344, 70] on icon at bounding box center [349, 72] width 10 height 10
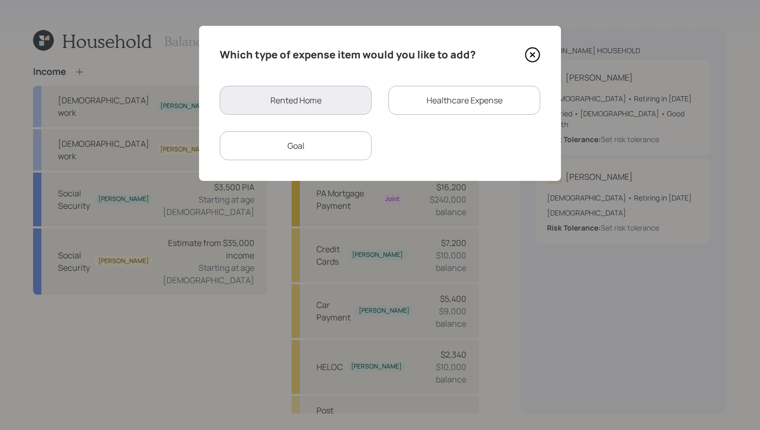
click at [428, 105] on div "Healthcare Expense" at bounding box center [464, 100] width 152 height 29
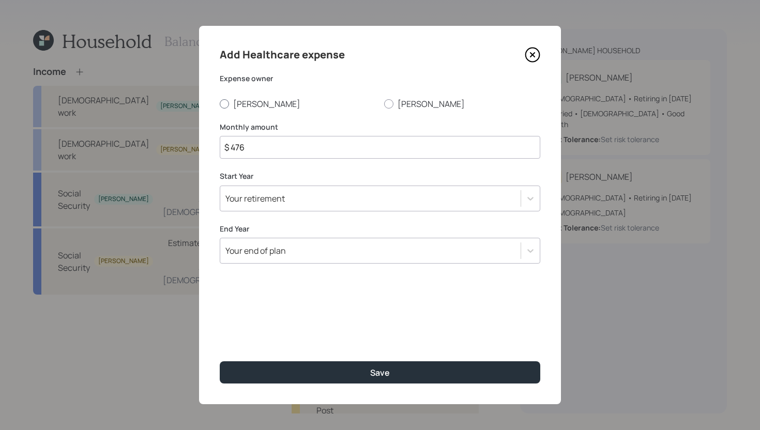
click at [255, 107] on label "[PERSON_NAME]" at bounding box center [298, 103] width 156 height 11
click at [220, 104] on input "[PERSON_NAME]" at bounding box center [219, 103] width 1 height 1
radio input "true"
click at [280, 147] on input "$ 476" at bounding box center [380, 147] width 321 height 23
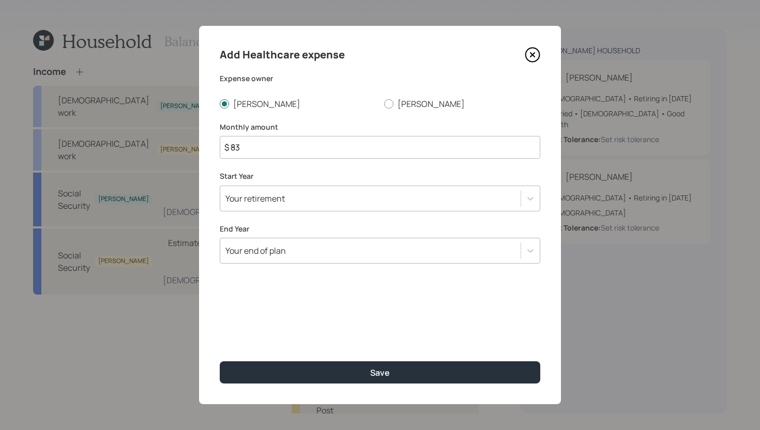
type input "$ 83"
click at [324, 199] on div "Your retirement" at bounding box center [370, 199] width 300 height 18
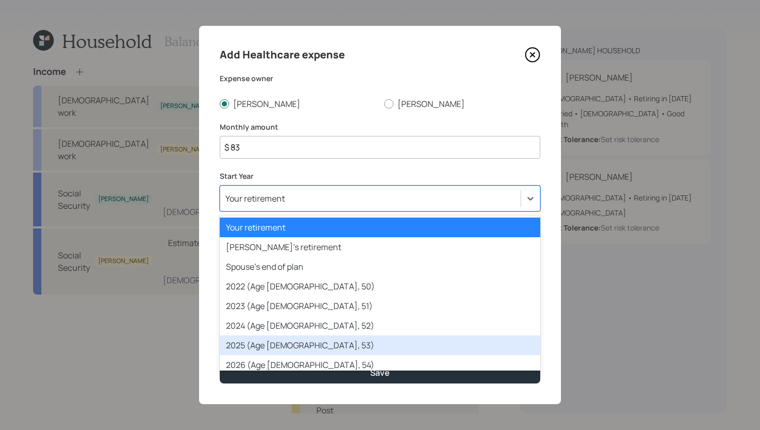
click at [266, 340] on div "2025 (Age 53, 53)" at bounding box center [380, 346] width 321 height 20
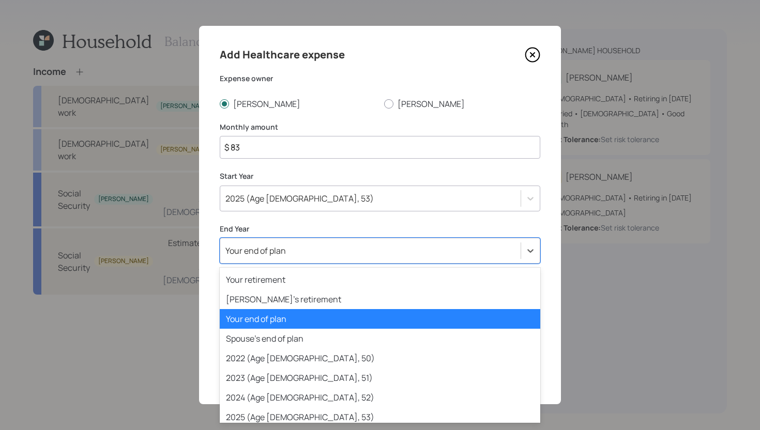
click at [297, 259] on div "Your end of plan" at bounding box center [370, 251] width 300 height 18
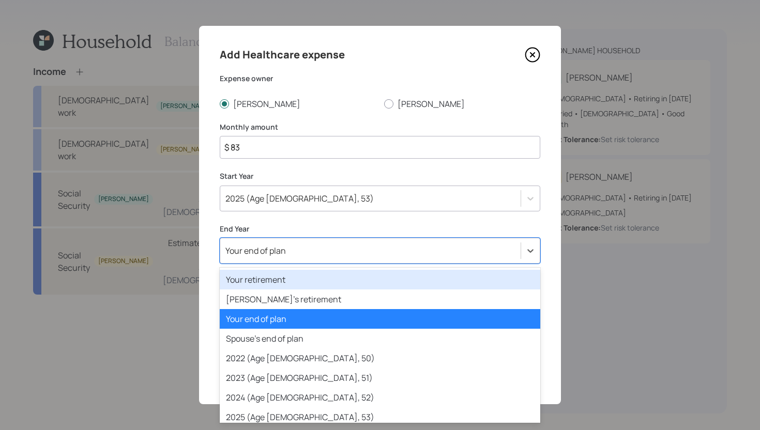
click at [297, 275] on div "Your retirement" at bounding box center [380, 280] width 321 height 20
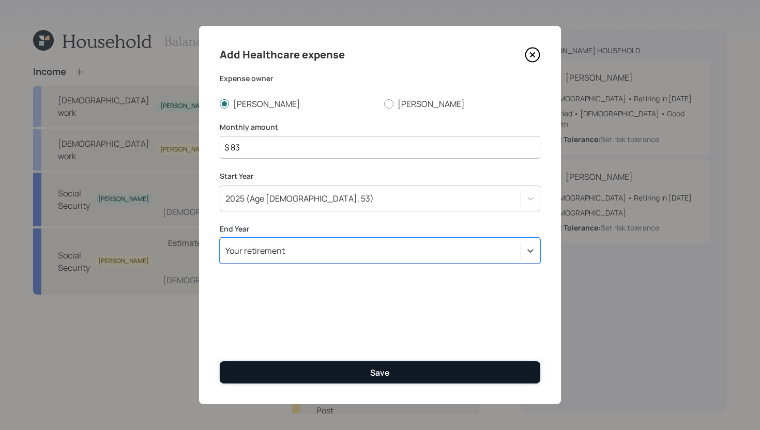
click at [318, 367] on button "Save" at bounding box center [380, 372] width 321 height 22
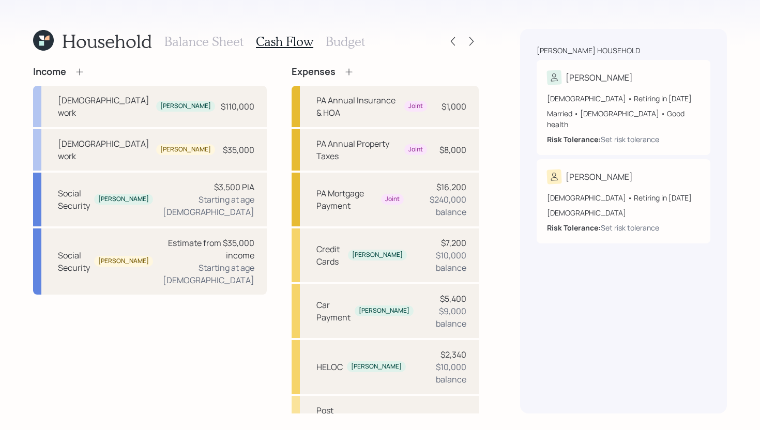
click at [209, 39] on h3 "Balance Sheet" at bounding box center [203, 41] width 79 height 15
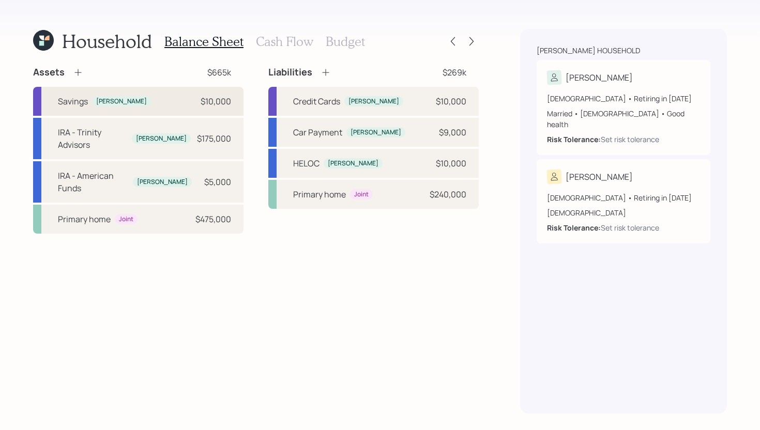
click at [162, 92] on div "Savings Chris $10,000" at bounding box center [138, 101] width 210 height 29
select select "cash"
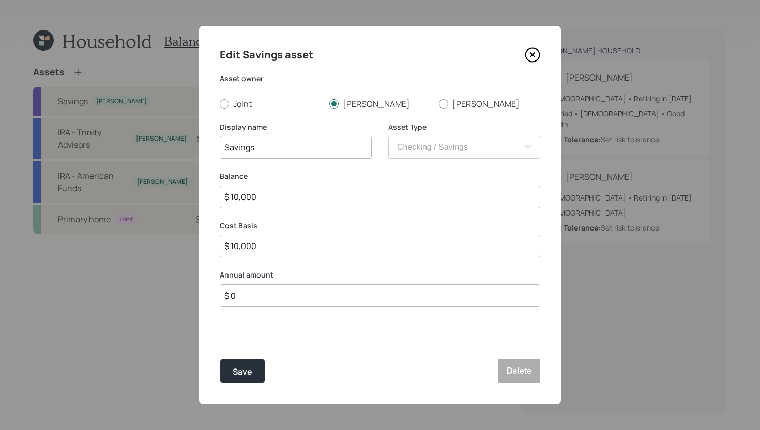
click at [270, 246] on input "$ 10,000" at bounding box center [380, 246] width 321 height 23
click at [256, 287] on input "$ 0" at bounding box center [380, 295] width 321 height 23
click at [256, 291] on input "$ 0" at bounding box center [380, 295] width 321 height 23
click at [255, 297] on input "$ 0" at bounding box center [380, 295] width 321 height 23
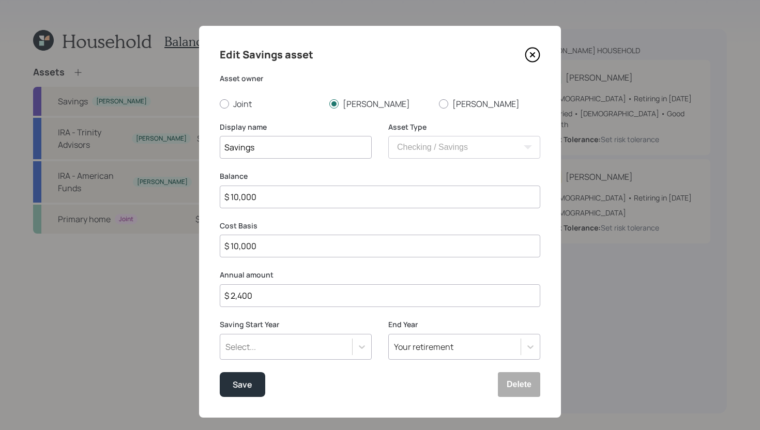
drag, startPoint x: 265, startPoint y: 299, endPoint x: 211, endPoint y: 295, distance: 53.9
click at [211, 295] on div "Edit Savings asset Asset owner Joint Chris Jennifer Display name Savings Asset …" at bounding box center [380, 222] width 362 height 392
type input "$"
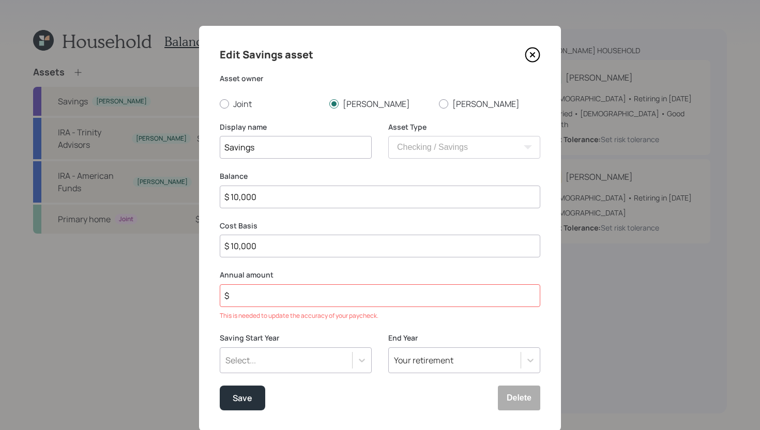
click at [535, 55] on icon at bounding box center [533, 55] width 16 height 16
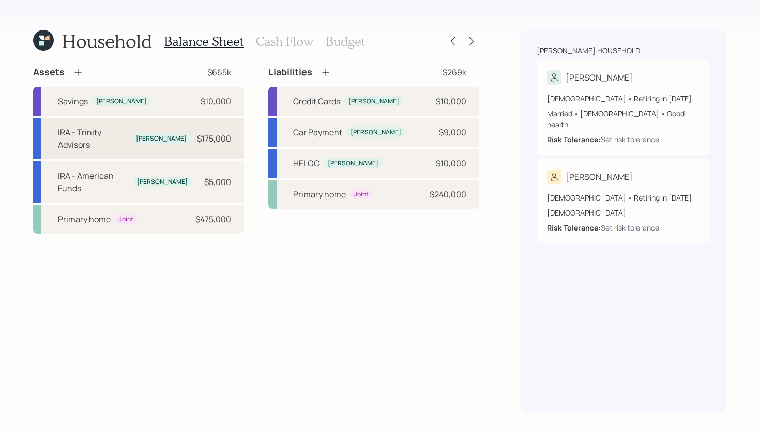
click at [190, 136] on div "IRA - Trinity Advisors Chris $175,000" at bounding box center [138, 138] width 210 height 41
select select "ira"
select select "balanced"
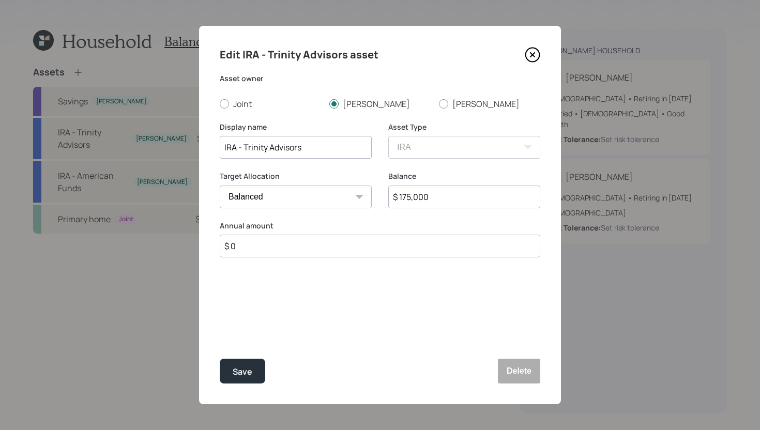
click at [290, 242] on input "$ 0" at bounding box center [380, 246] width 321 height 23
type input "$ 2,400"
click at [310, 298] on div "Select..." at bounding box center [286, 297] width 132 height 18
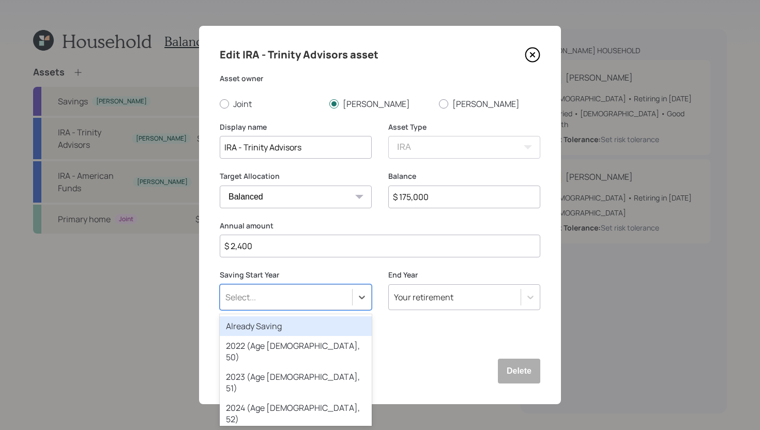
click at [299, 321] on div "Already Saving" at bounding box center [296, 326] width 152 height 20
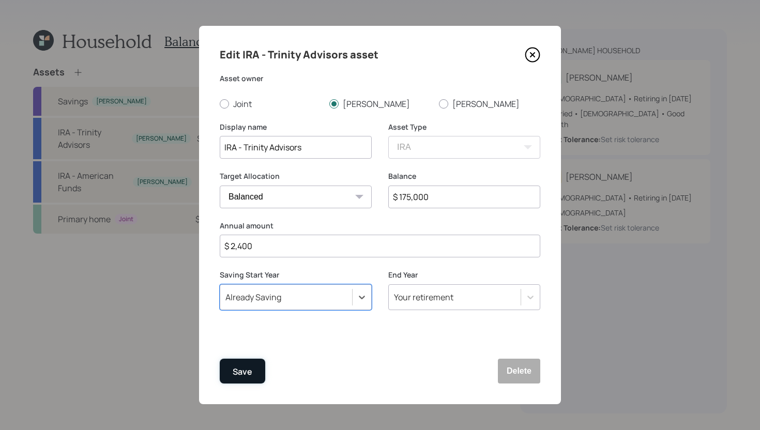
click at [250, 368] on div "Save" at bounding box center [243, 372] width 20 height 14
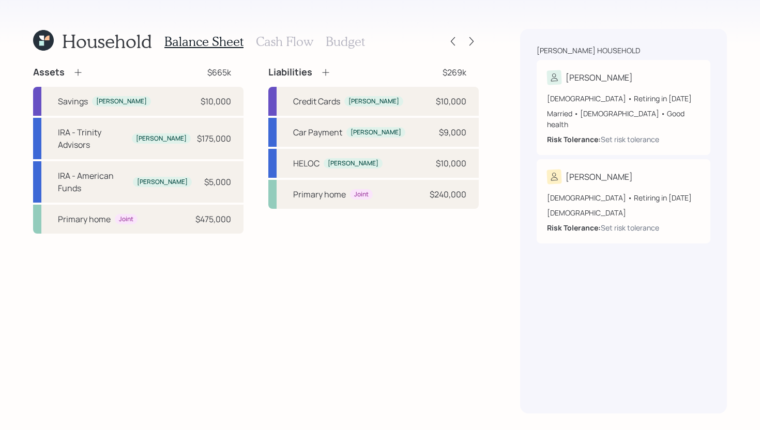
click at [301, 45] on h3 "Cash Flow" at bounding box center [284, 41] width 57 height 15
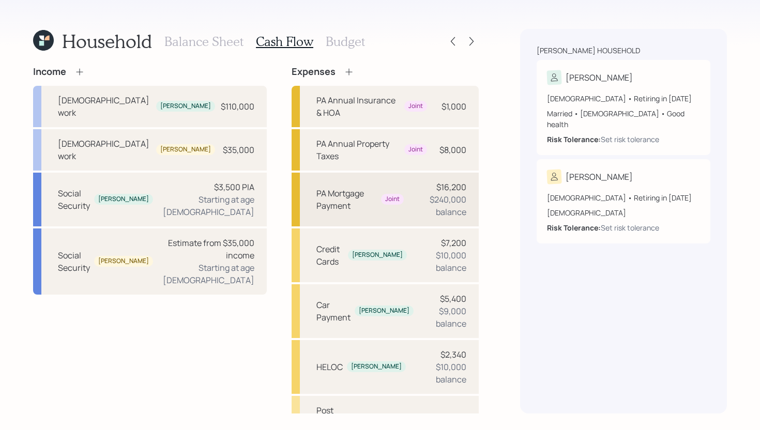
scroll to position [98, 0]
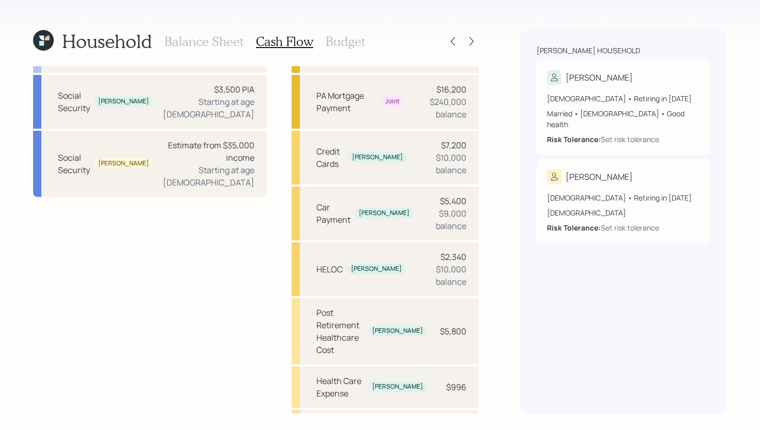
click at [355, 35] on h3 "Budget" at bounding box center [345, 41] width 39 height 15
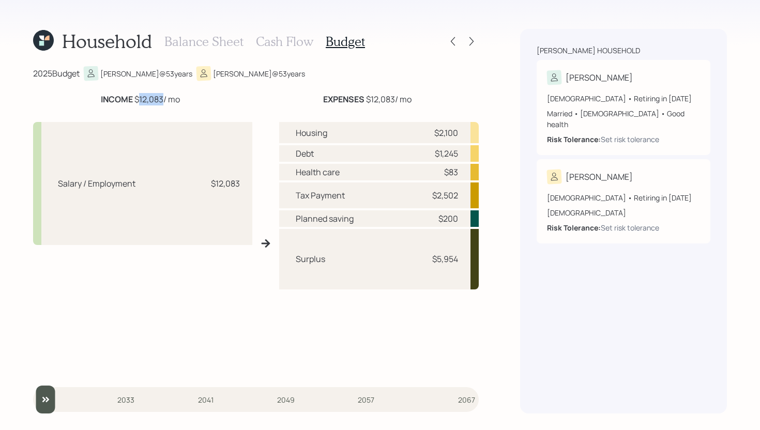
drag, startPoint x: 139, startPoint y: 102, endPoint x: 162, endPoint y: 99, distance: 24.1
click at [162, 98] on div "INCOME $12,083 / mo" at bounding box center [140, 99] width 79 height 12
drag, startPoint x: 368, startPoint y: 98, endPoint x: 397, endPoint y: 97, distance: 29.0
click at [397, 97] on div "EXPENSES $12,083 / mo" at bounding box center [367, 99] width 88 height 12
click at [371, 101] on div "EXPENSES $12,083 / mo" at bounding box center [367, 99] width 88 height 12
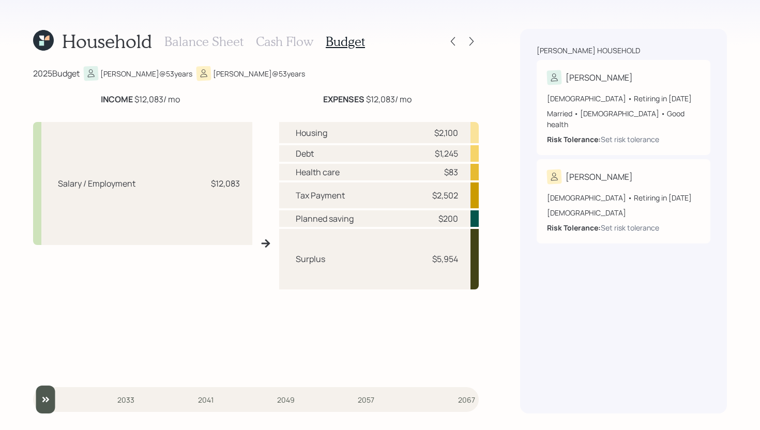
drag, startPoint x: 367, startPoint y: 100, endPoint x: 416, endPoint y: 98, distance: 49.1
click at [416, 98] on div "EXPENSES $12,083 / mo" at bounding box center [366, 99] width 223 height 12
drag, startPoint x: 366, startPoint y: 100, endPoint x: 394, endPoint y: 98, distance: 28.6
click at [394, 98] on div "EXPENSES $12,083 / mo" at bounding box center [367, 99] width 88 height 12
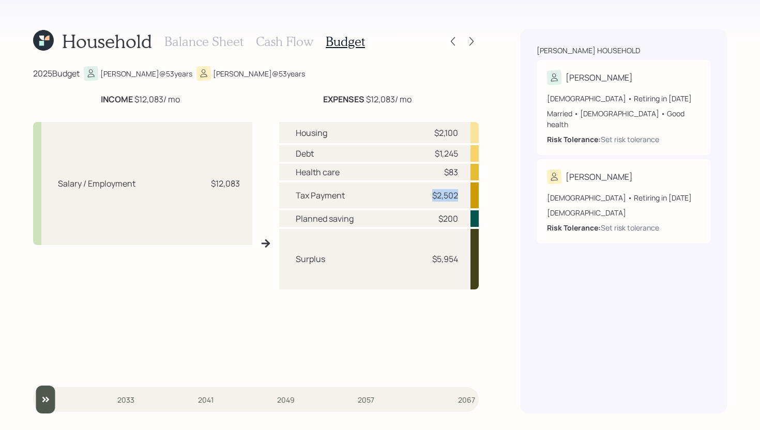
drag, startPoint x: 430, startPoint y: 196, endPoint x: 461, endPoint y: 191, distance: 32.0
click at [461, 191] on div "Tax Payment $2,502" at bounding box center [379, 195] width 200 height 25
drag, startPoint x: 432, startPoint y: 132, endPoint x: 466, endPoint y: 128, distance: 33.9
click at [466, 128] on div "Housing $2,100" at bounding box center [379, 132] width 200 height 21
drag, startPoint x: 431, startPoint y: 153, endPoint x: 464, endPoint y: 153, distance: 32.6
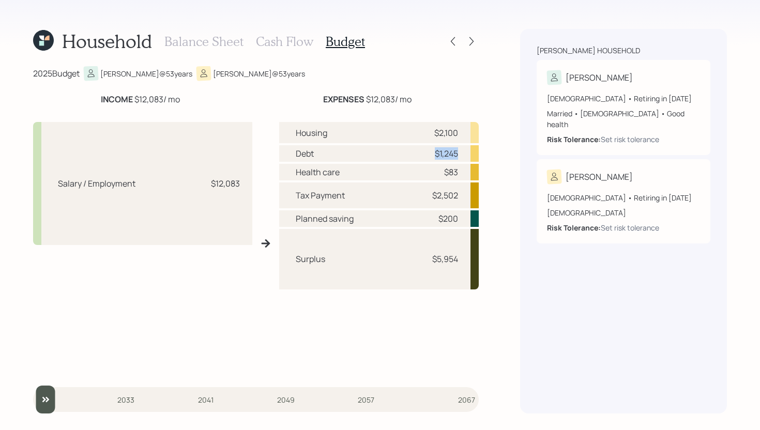
click at [464, 153] on div "Debt $1,245" at bounding box center [379, 153] width 200 height 17
drag, startPoint x: 444, startPoint y: 176, endPoint x: 460, endPoint y: 176, distance: 16.0
click at [460, 176] on div "Health care $83" at bounding box center [379, 172] width 200 height 17
drag, startPoint x: 436, startPoint y: 218, endPoint x: 467, endPoint y: 217, distance: 30.5
click at [467, 217] on div "Planned saving $200" at bounding box center [379, 218] width 200 height 17
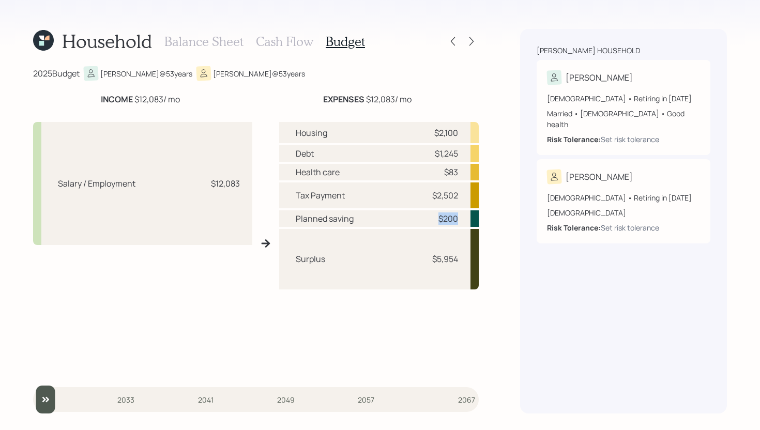
click at [467, 217] on div "Planned saving $200" at bounding box center [379, 218] width 200 height 17
drag, startPoint x: 432, startPoint y: 260, endPoint x: 461, endPoint y: 258, distance: 29.0
click at [461, 258] on div "Surplus $5,954" at bounding box center [379, 259] width 200 height 60
drag, startPoint x: 330, startPoint y: 259, endPoint x: 280, endPoint y: 259, distance: 50.1
click at [279, 259] on div "Surplus $5,954" at bounding box center [379, 259] width 200 height 60
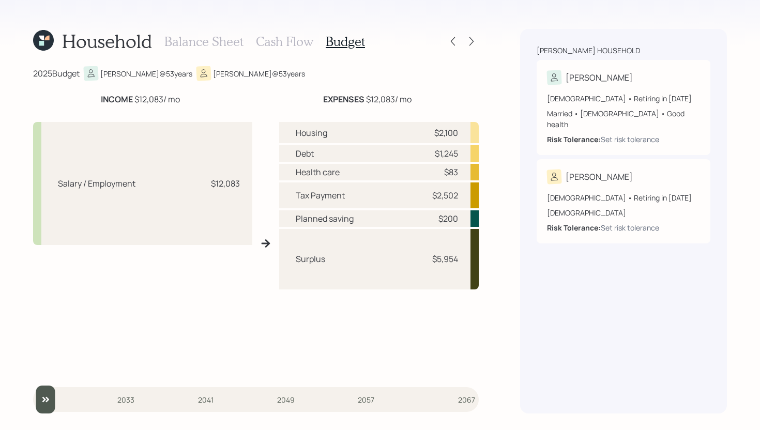
click at [288, 42] on h3 "Cash Flow" at bounding box center [284, 41] width 57 height 15
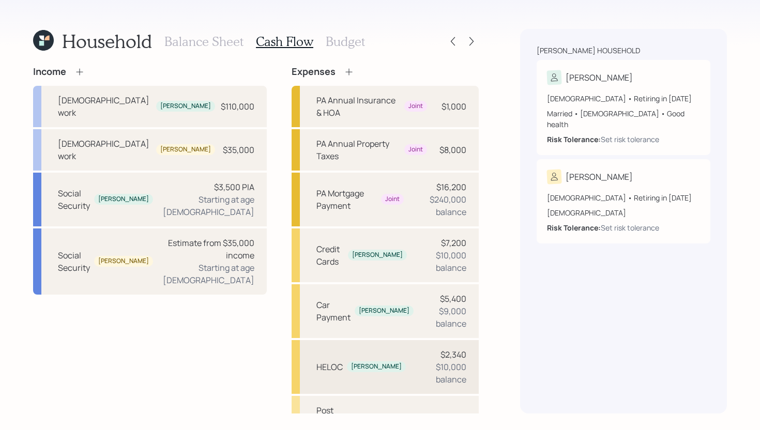
scroll to position [98, 0]
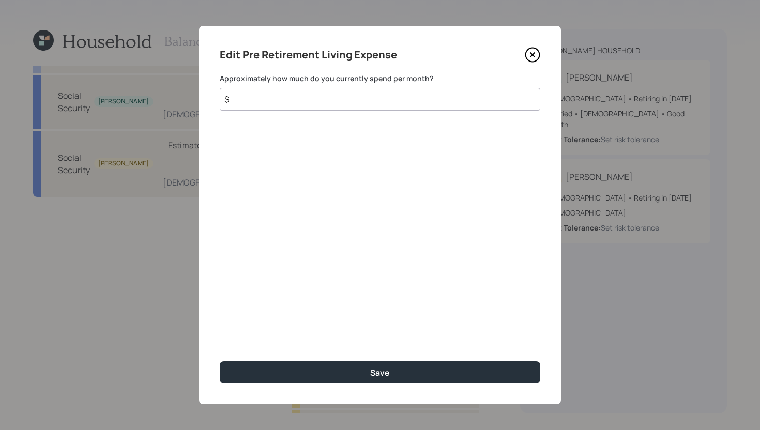
click at [342, 102] on input "$" at bounding box center [380, 99] width 321 height 23
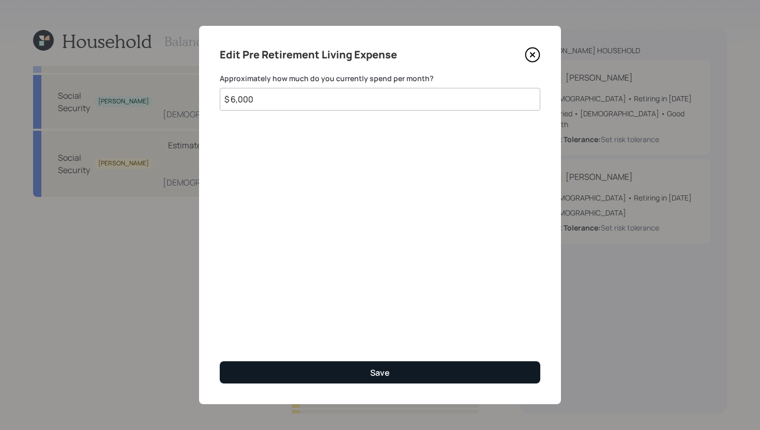
type input "$ 6,000"
click at [365, 365] on button "Save" at bounding box center [380, 372] width 321 height 22
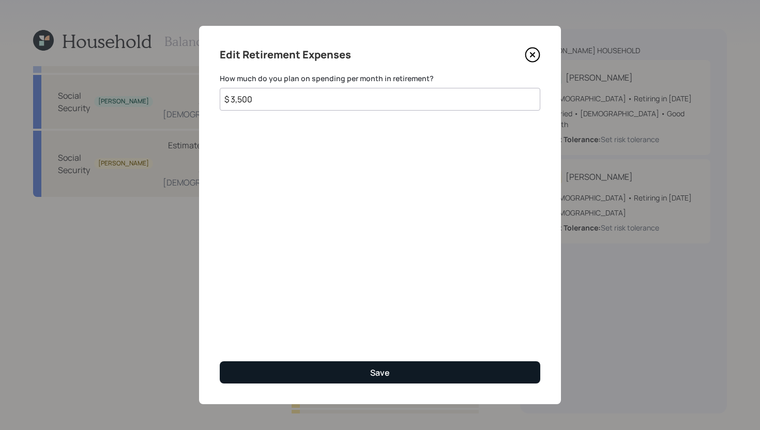
type input "$ 3,500"
click at [426, 372] on button "Save" at bounding box center [380, 372] width 321 height 22
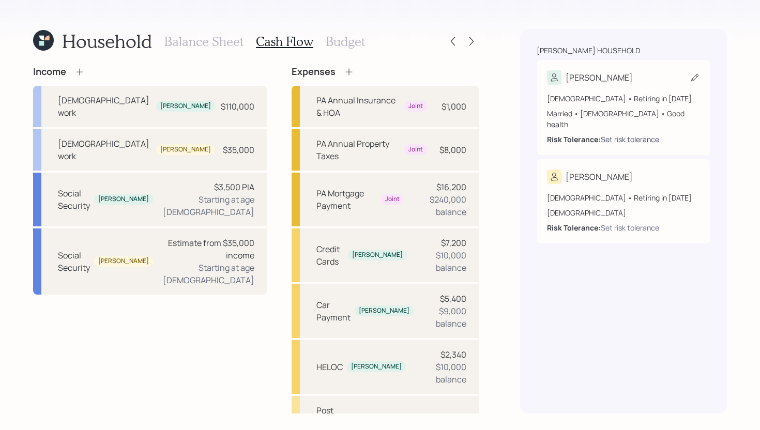
click at [613, 134] on div "Set risk tolerance" at bounding box center [630, 139] width 58 height 11
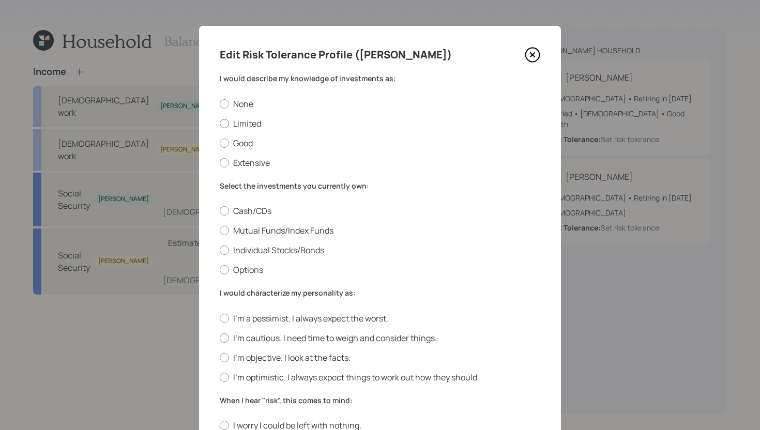
click at [259, 124] on label "Limited" at bounding box center [380, 123] width 321 height 11
click at [220, 124] on input "Limited" at bounding box center [219, 123] width 1 height 1
radio input "true"
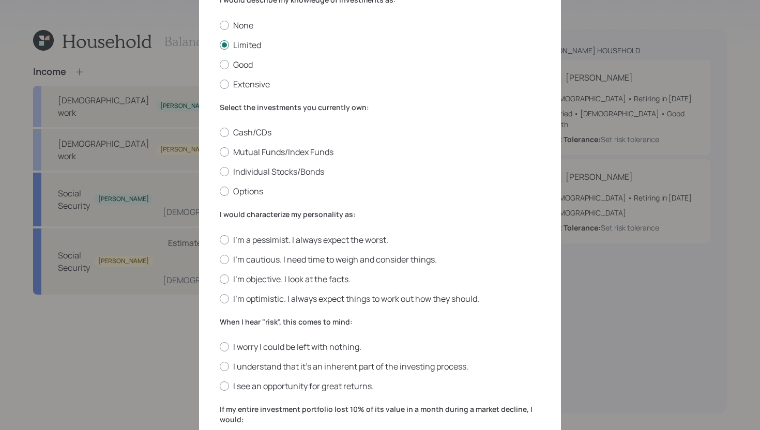
scroll to position [93, 0]
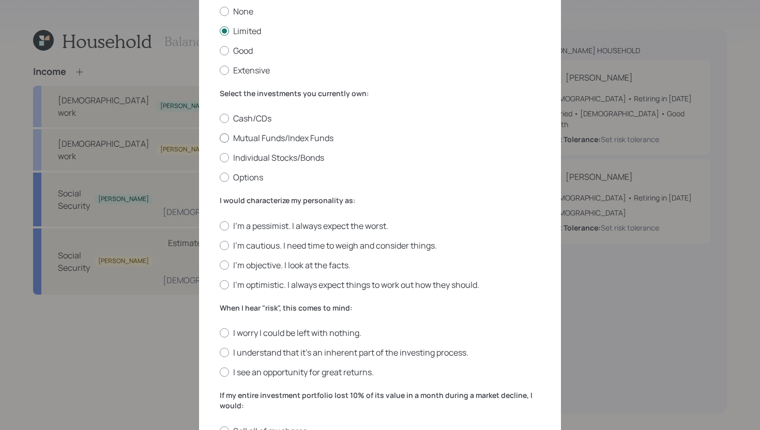
click at [300, 139] on label "Mutual Funds/Index Funds" at bounding box center [380, 137] width 321 height 11
click at [220, 139] on input "Mutual Funds/Index Funds" at bounding box center [219, 138] width 1 height 1
radio input "true"
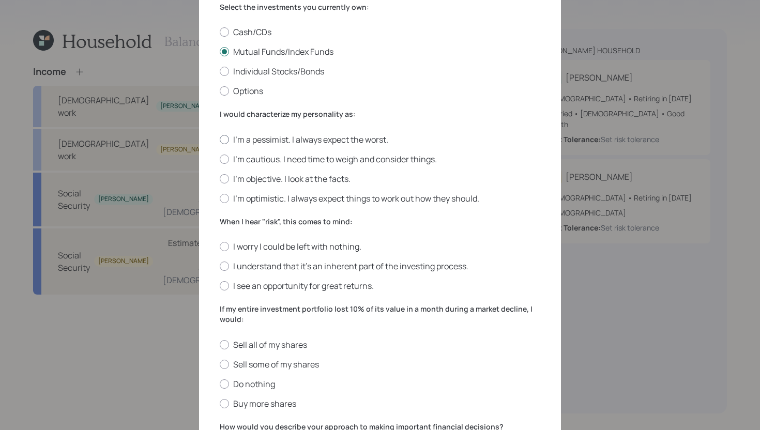
scroll to position [179, 0]
click at [306, 160] on label "I'm cautious. I need time to weigh and consider things." at bounding box center [380, 158] width 321 height 11
click at [220, 159] on input "I'm cautious. I need time to weigh and consider things." at bounding box center [219, 158] width 1 height 1
radio input "true"
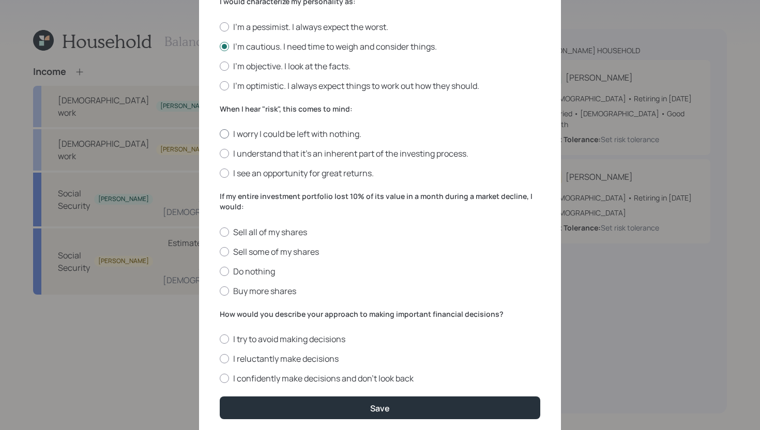
scroll to position [296, 0]
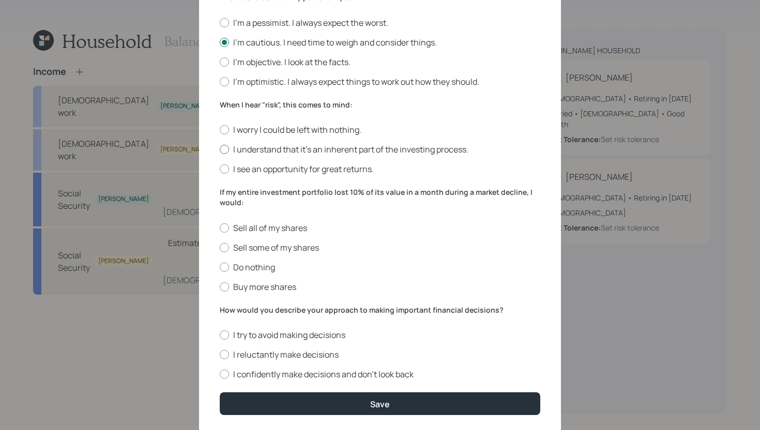
click at [294, 153] on label "I understand that it’s an inherent part of the investing process." at bounding box center [380, 149] width 321 height 11
click at [220, 150] on input "I understand that it’s an inherent part of the investing process." at bounding box center [219, 149] width 1 height 1
radio input "true"
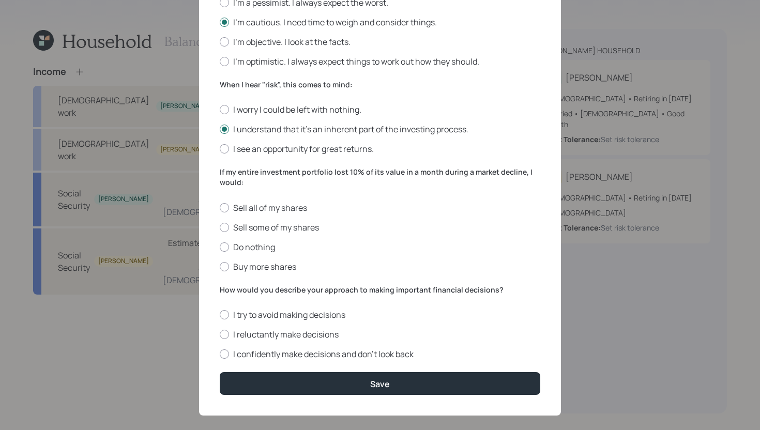
scroll to position [327, 0]
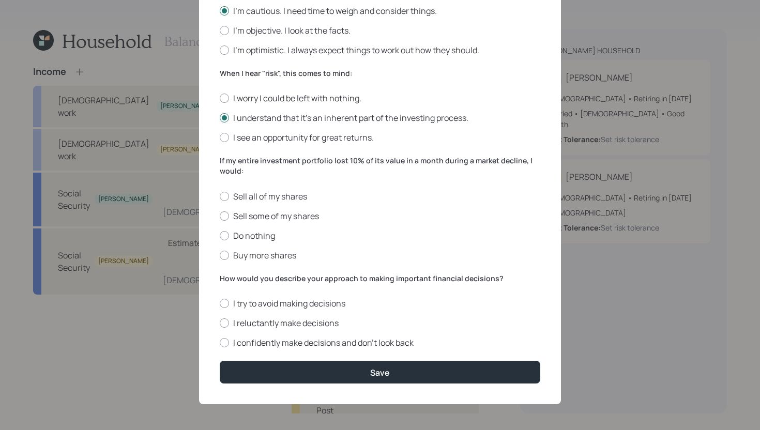
click at [269, 262] on form "I would describe my knowledge of investments as: None Limited Good Extensive Se…" at bounding box center [380, 64] width 321 height 637
click at [272, 257] on label "Buy more shares" at bounding box center [380, 255] width 321 height 11
click at [220, 255] on input "Buy more shares" at bounding box center [219, 255] width 1 height 1
radio input "true"
click at [225, 325] on div at bounding box center [224, 322] width 9 height 9
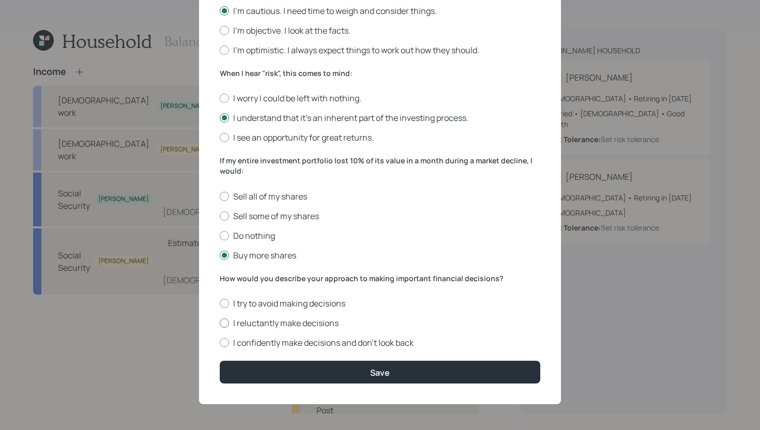
click at [220, 324] on input "I reluctantly make decisions" at bounding box center [219, 323] width 1 height 1
radio input "true"
click at [297, 387] on div "Edit Risk Tolerance Profile (Chris) I would describe my knowledge of investment…" at bounding box center [380, 52] width 362 height 706
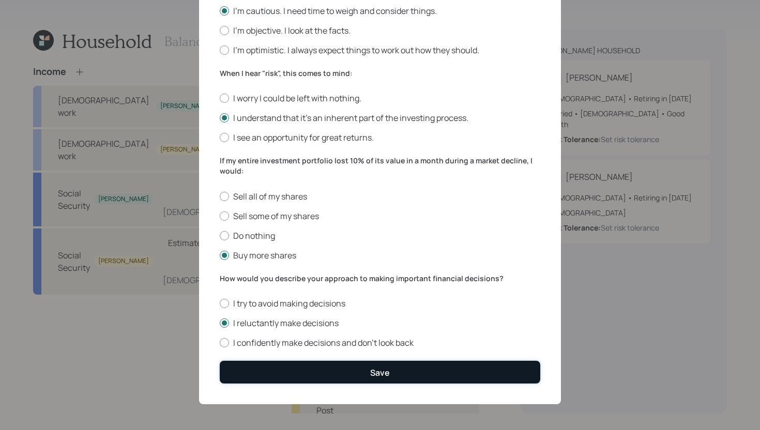
click at [297, 376] on button "Save" at bounding box center [380, 372] width 321 height 22
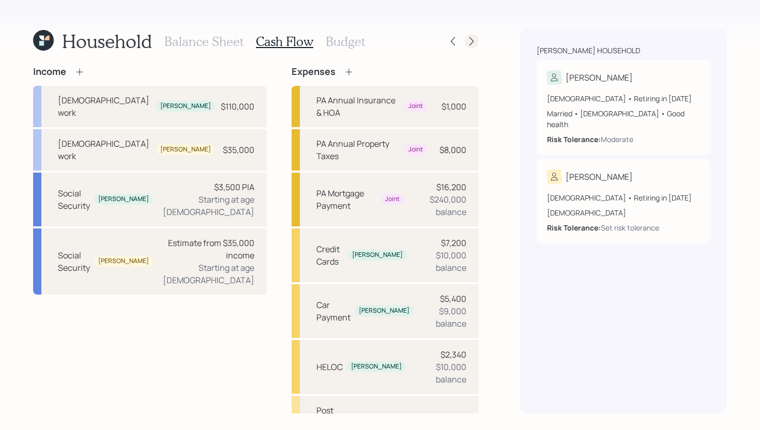
click at [472, 42] on icon at bounding box center [471, 41] width 4 height 9
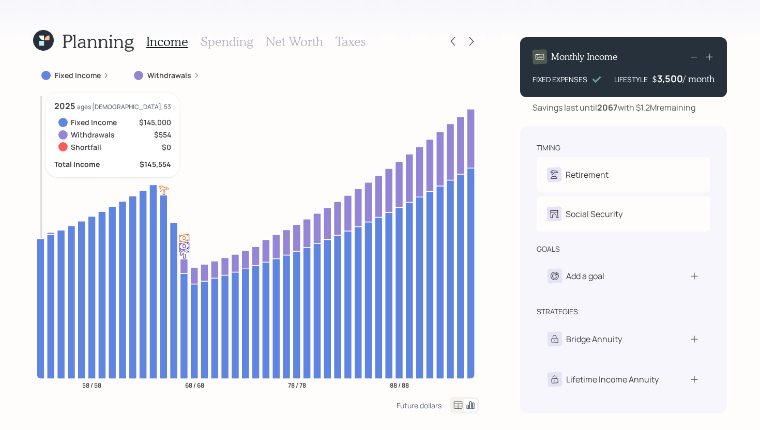
click at [38, 264] on icon at bounding box center [41, 308] width 8 height 140
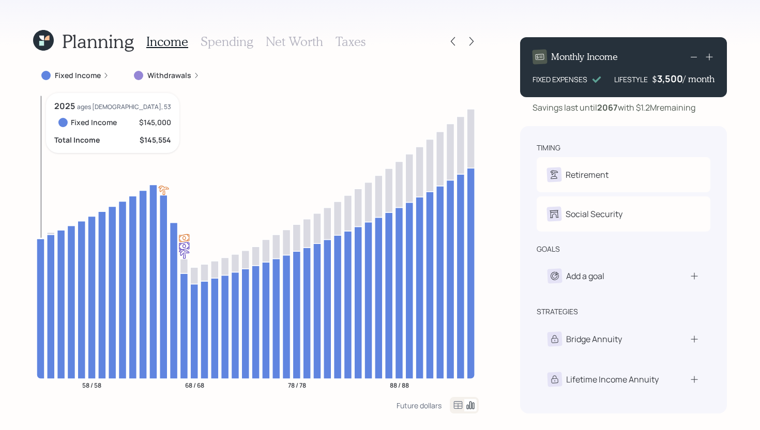
click at [40, 279] on icon at bounding box center [41, 308] width 8 height 140
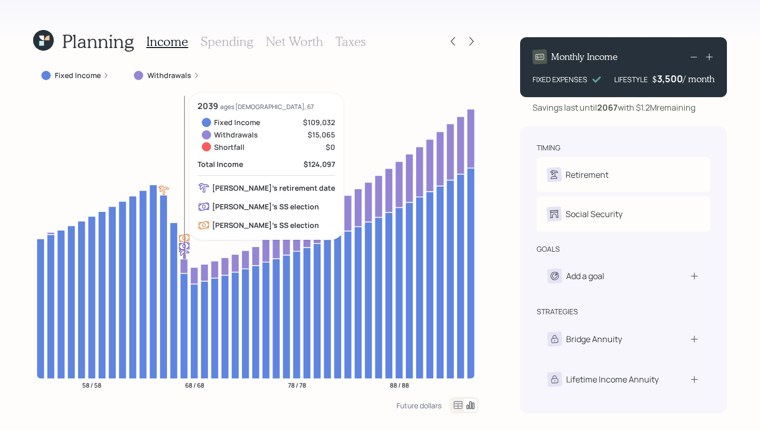
click at [185, 268] on icon at bounding box center [184, 266] width 8 height 14
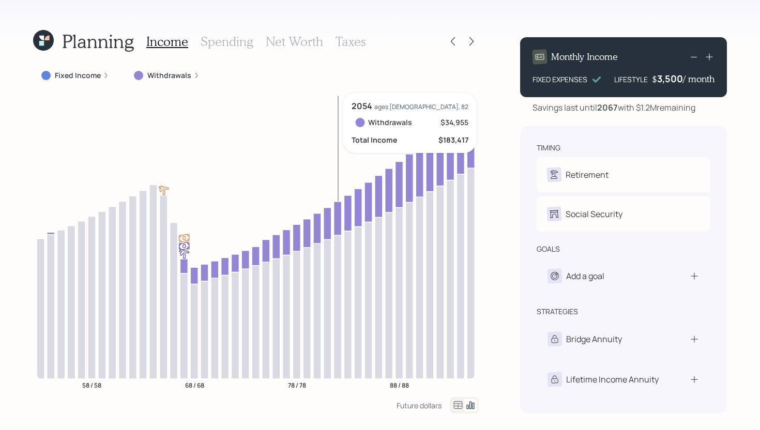
click at [338, 225] on icon at bounding box center [338, 219] width 8 height 34
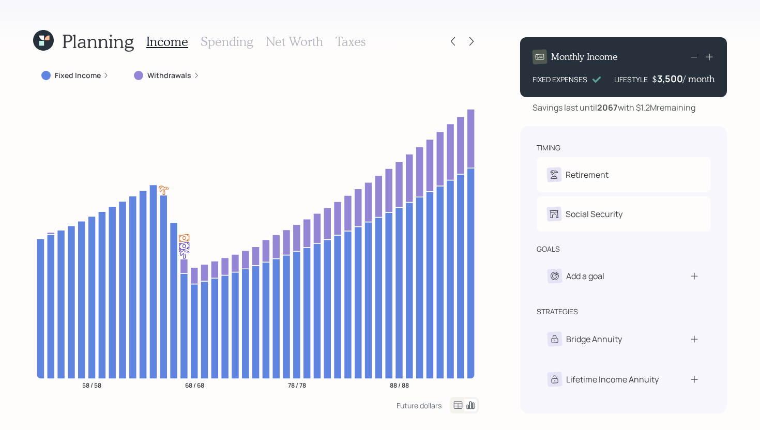
drag, startPoint x: 640, startPoint y: 107, endPoint x: 707, endPoint y: 105, distance: 67.2
click at [707, 105] on div "Savings last until 2067 with $1.2M remaining" at bounding box center [623, 107] width 207 height 12
drag, startPoint x: 640, startPoint y: 108, endPoint x: 700, endPoint y: 109, distance: 60.0
click at [700, 109] on div "Savings last until 2067 with $1.2M remaining" at bounding box center [623, 107] width 207 height 12
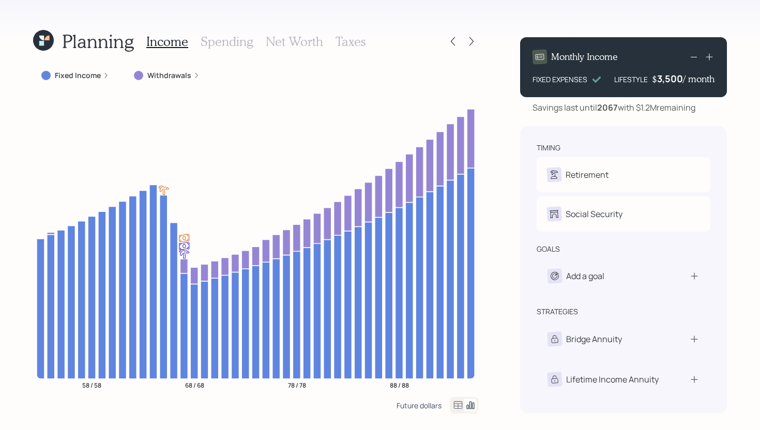
click at [424, 407] on div "Future dollars" at bounding box center [419, 406] width 45 height 10
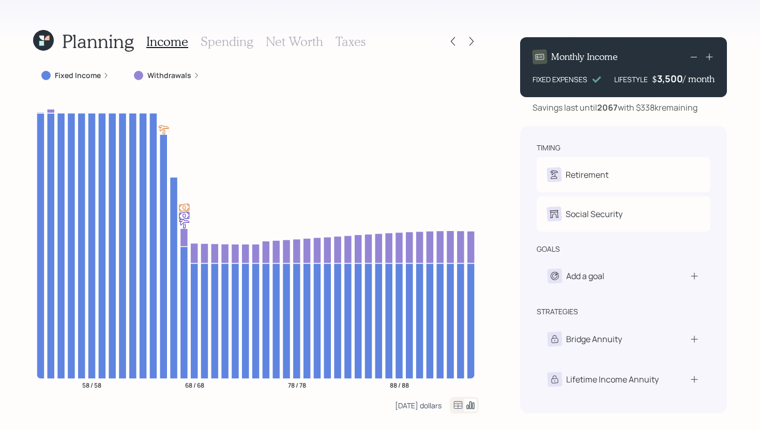
click at [424, 406] on div "Today's dollars" at bounding box center [418, 406] width 47 height 10
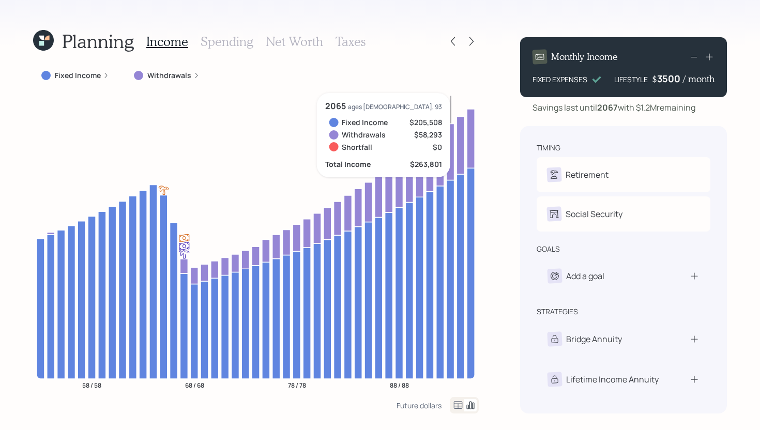
click at [669, 79] on div "3500" at bounding box center [670, 78] width 26 height 12
click at [511, 169] on div "Planning Income Spending Net Worth Taxes Fixed Income Withdrawals 58 / 58 68 / …" at bounding box center [380, 215] width 760 height 430
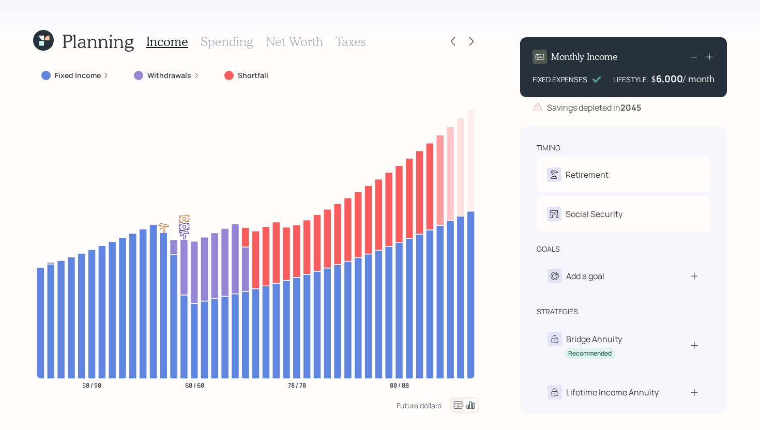
click at [233, 47] on h3 "Spending" at bounding box center [227, 41] width 53 height 15
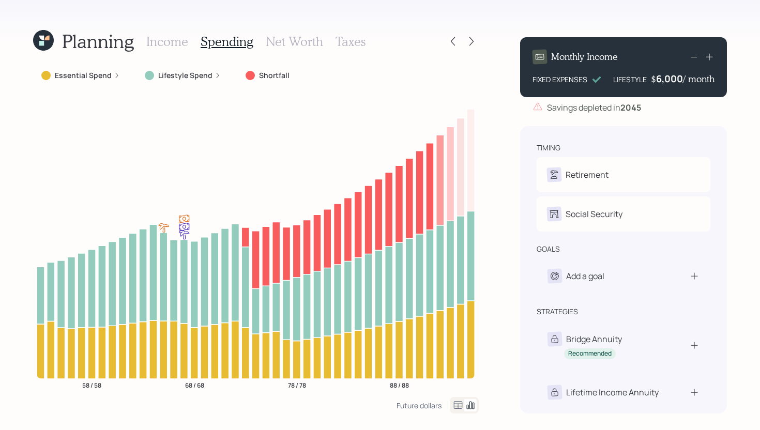
click at [170, 39] on h3 "Income" at bounding box center [167, 41] width 42 height 15
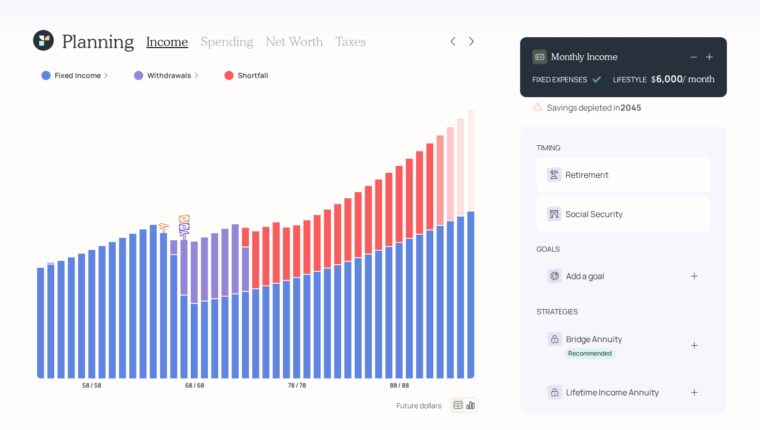
click at [668, 77] on div "6,000" at bounding box center [669, 78] width 27 height 12
click at [668, 77] on div "6000" at bounding box center [670, 78] width 26 height 12
click at [499, 192] on div "Planning Income Spending Net Worth Taxes Fixed Income Withdrawals Shortfall 58 …" at bounding box center [380, 215] width 760 height 430
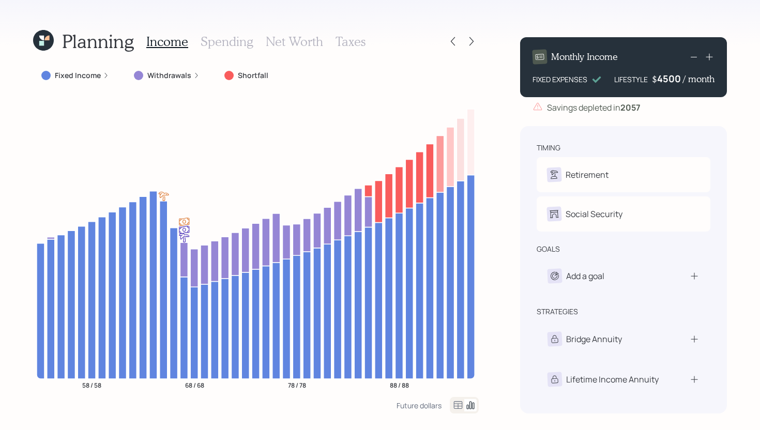
click at [679, 79] on div "4500" at bounding box center [670, 78] width 26 height 12
click at [672, 80] on div "4500" at bounding box center [670, 78] width 26 height 12
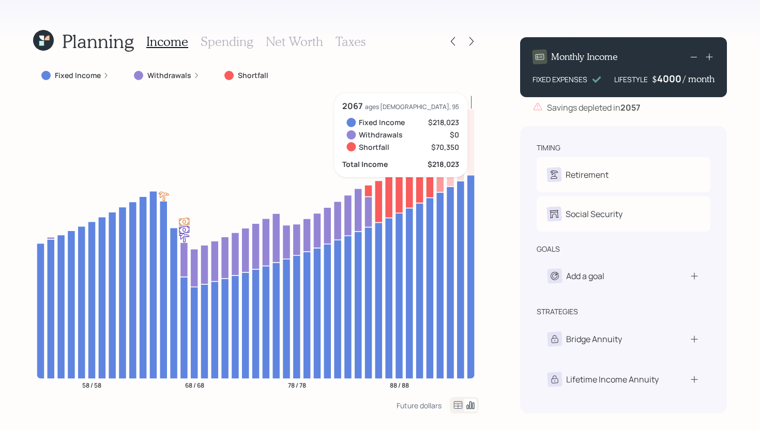
click at [509, 232] on div "Planning Income Spending Net Worth Taxes Fixed Income Withdrawals Shortfall 58 …" at bounding box center [380, 215] width 760 height 430
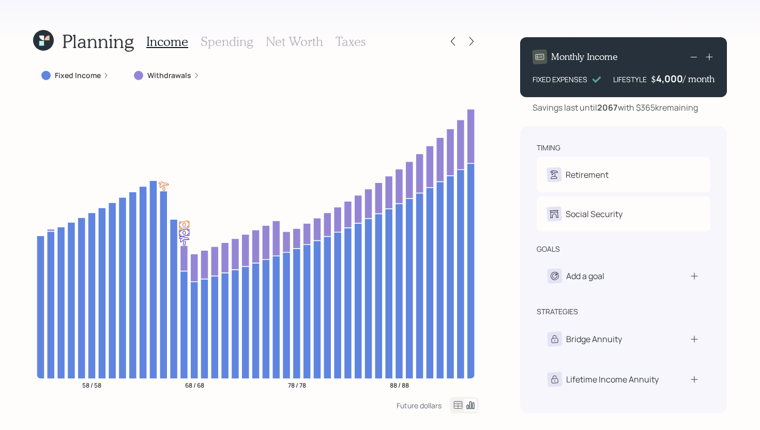
click at [678, 77] on div "4,000" at bounding box center [669, 78] width 27 height 12
click at [678, 77] on div "4000" at bounding box center [670, 78] width 26 height 12
click at [678, 78] on div "4000" at bounding box center [670, 78] width 26 height 12
click at [677, 78] on div "4000" at bounding box center [670, 78] width 26 height 12
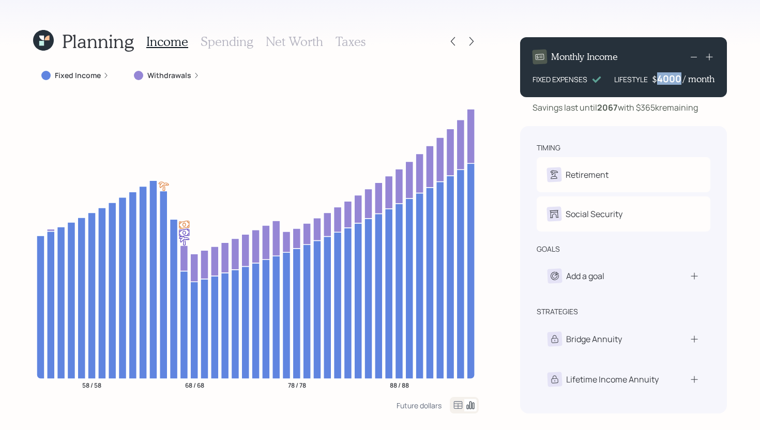
click at [677, 78] on div "4000" at bounding box center [670, 78] width 26 height 12
click at [483, 223] on div "Planning Income Spending Net Worth Taxes Fixed Income Withdrawals 58 / 58 68 / …" at bounding box center [380, 215] width 760 height 430
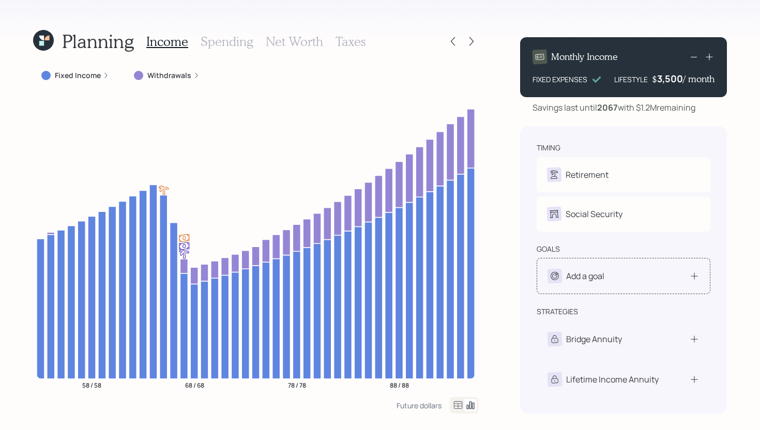
click at [590, 288] on div "Add a goal" at bounding box center [624, 276] width 174 height 36
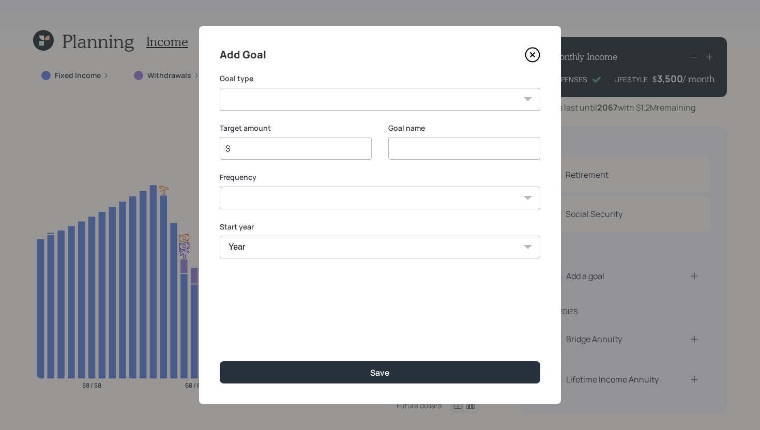
click at [523, 92] on select "Create an emergency fund Donate to charity Purchase a home Make a purchase Supp…" at bounding box center [380, 99] width 321 height 23
click at [535, 55] on icon at bounding box center [533, 55] width 16 height 16
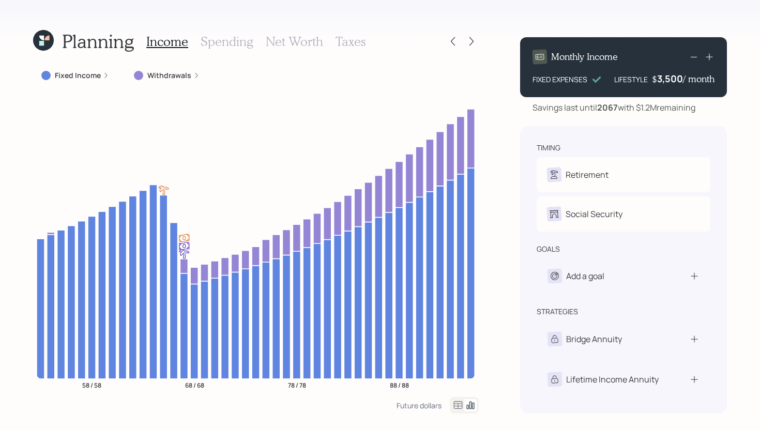
click at [234, 44] on h3 "Spending" at bounding box center [227, 41] width 53 height 15
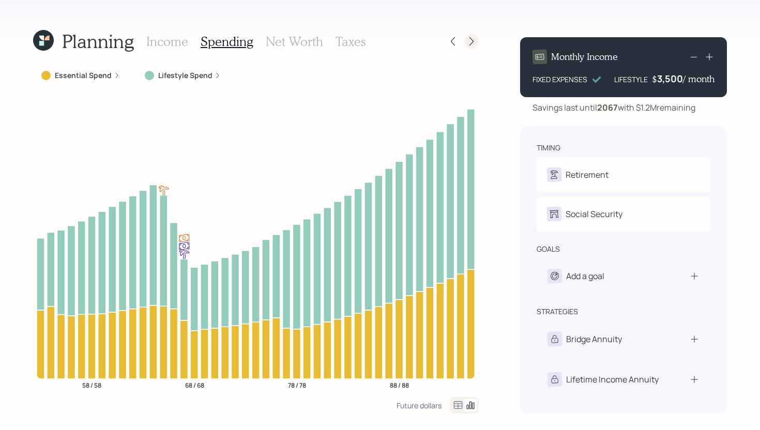
click at [467, 42] on icon at bounding box center [471, 41] width 10 height 10
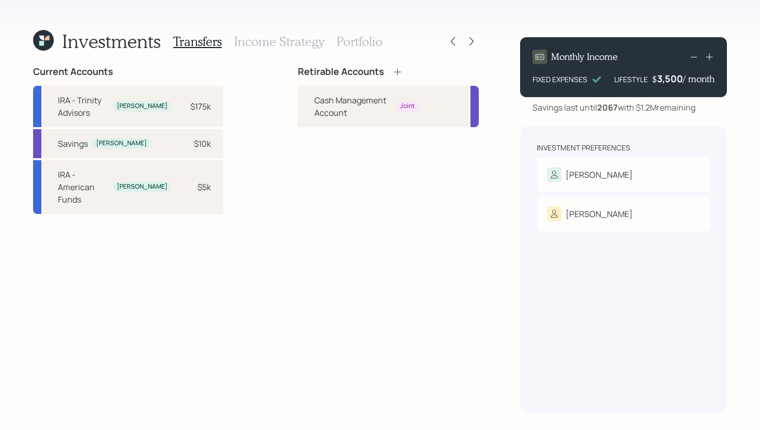
click at [392, 71] on icon at bounding box center [397, 72] width 10 height 10
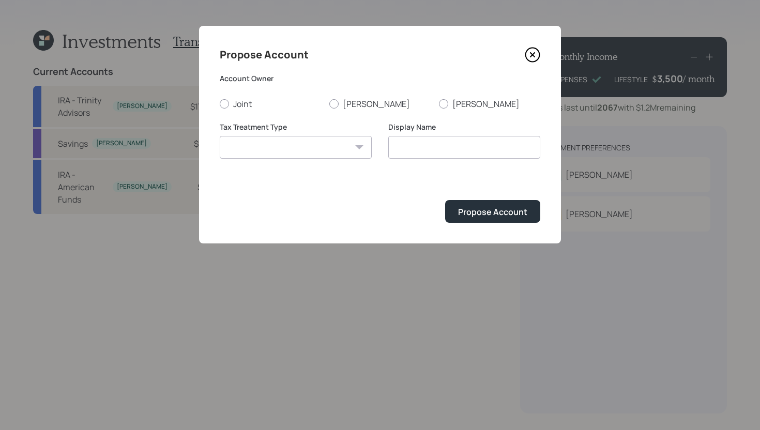
click at [295, 147] on select "Roth Taxable Traditional" at bounding box center [296, 147] width 152 height 23
select select "traditional"
click at [220, 136] on select "Roth Taxable Traditional" at bounding box center [296, 147] width 152 height 23
type input "Traditional"
click at [341, 105] on label "[PERSON_NAME]" at bounding box center [379, 103] width 101 height 11
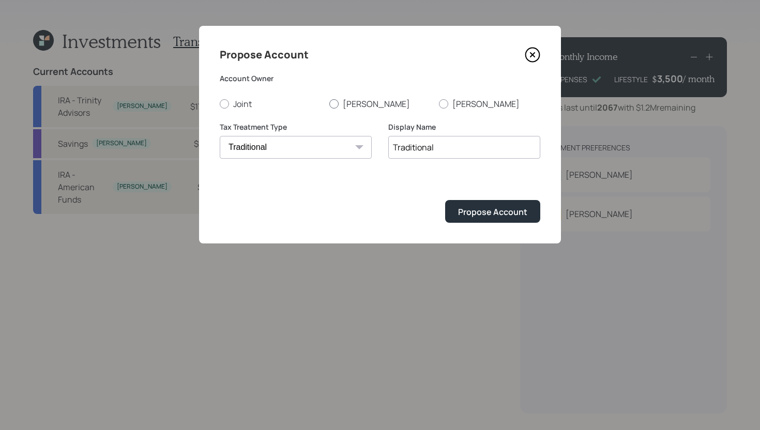
click at [329, 104] on input "[PERSON_NAME]" at bounding box center [329, 103] width 1 height 1
radio input "true"
click at [467, 159] on div "Display Name Traditional" at bounding box center [464, 147] width 152 height 50
click at [467, 156] on input "Traditional" at bounding box center [464, 147] width 152 height 23
type input "Traditional IRA"
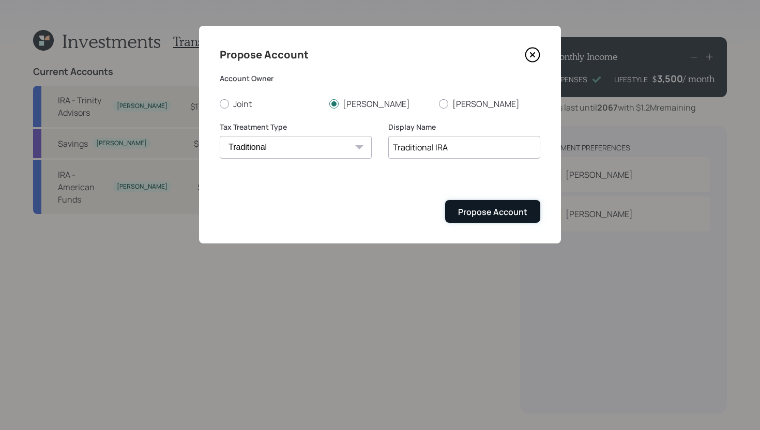
click at [505, 212] on div "Propose Account" at bounding box center [492, 211] width 69 height 11
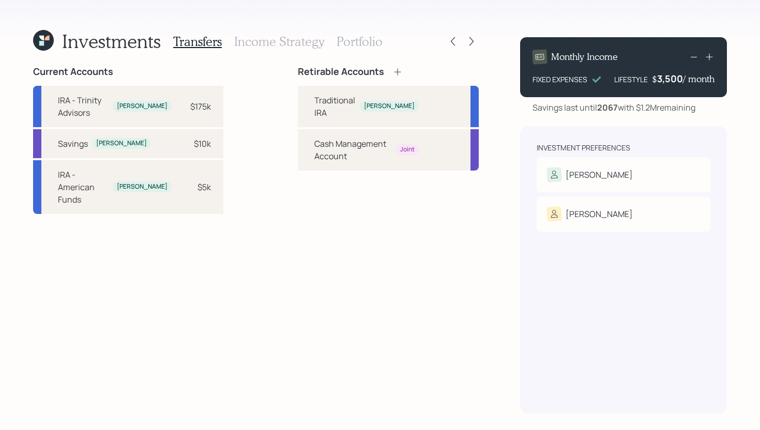
click at [394, 72] on icon at bounding box center [397, 71] width 7 height 7
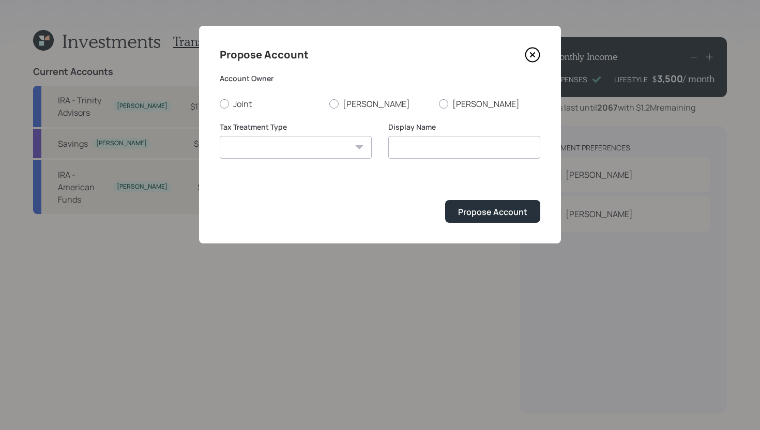
click at [531, 53] on icon at bounding box center [533, 55] width 16 height 16
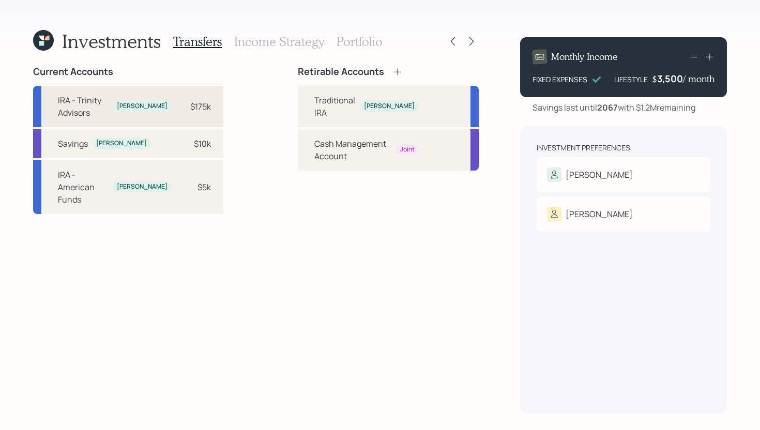
click at [190, 112] on div "$175k" at bounding box center [200, 106] width 21 height 12
click at [298, 108] on div "Traditional IRA Chris" at bounding box center [388, 106] width 181 height 41
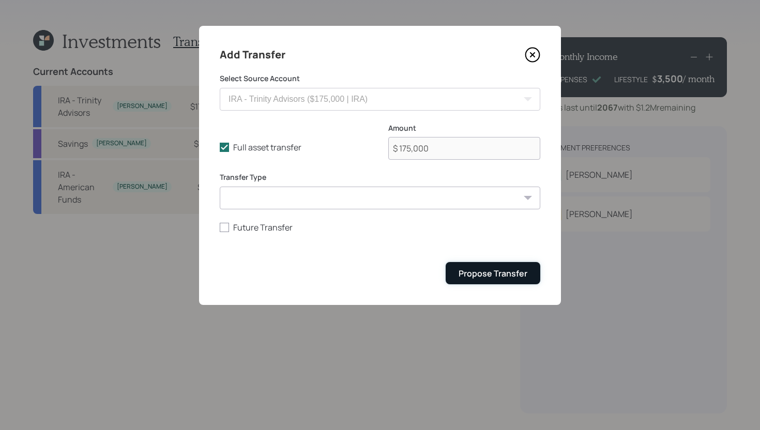
click at [505, 277] on div "Propose Transfer" at bounding box center [493, 273] width 69 height 11
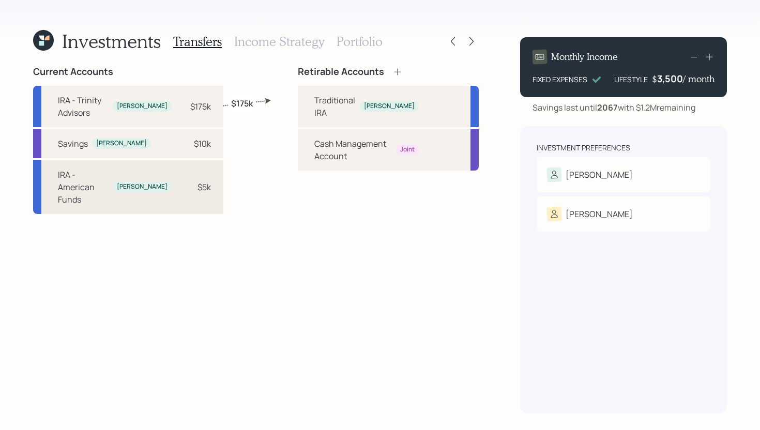
click at [197, 186] on div "$5k" at bounding box center [203, 187] width 13 height 12
click at [298, 103] on div "Traditional IRA Chris" at bounding box center [388, 106] width 181 height 41
select select "bd03373f-8533-4216-ade8-ae2c5ba91e25"
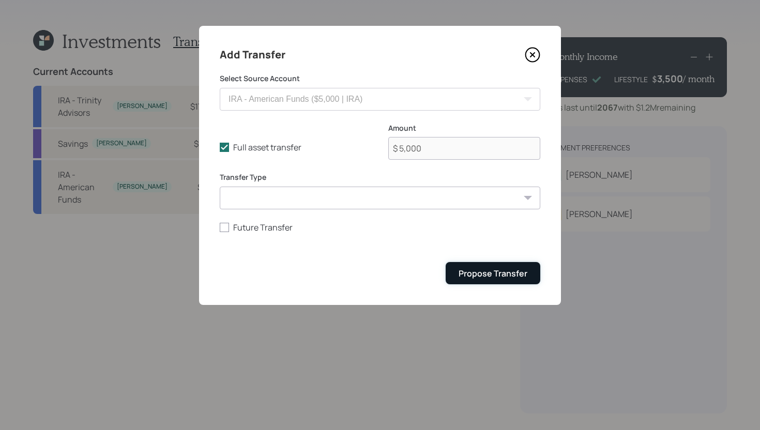
click at [466, 267] on button "Propose Transfer" at bounding box center [493, 273] width 95 height 22
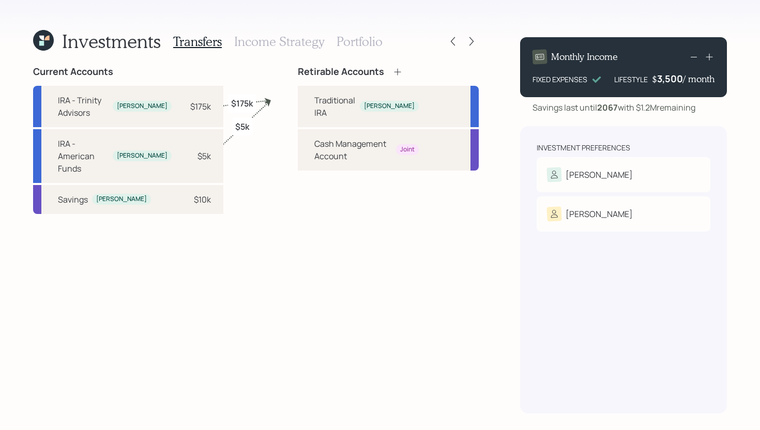
click at [295, 39] on h3 "Income Strategy" at bounding box center [279, 41] width 90 height 15
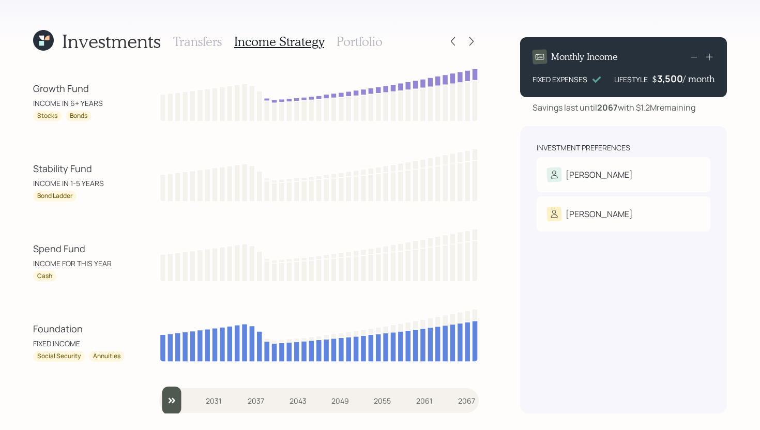
click at [177, 401] on input "slider" at bounding box center [319, 401] width 320 height 28
click at [190, 401] on input "slider" at bounding box center [319, 401] width 320 height 28
click at [207, 400] on input "slider" at bounding box center [319, 401] width 320 height 28
click at [216, 400] on input "slider" at bounding box center [319, 401] width 320 height 28
click at [226, 400] on input "slider" at bounding box center [319, 401] width 320 height 28
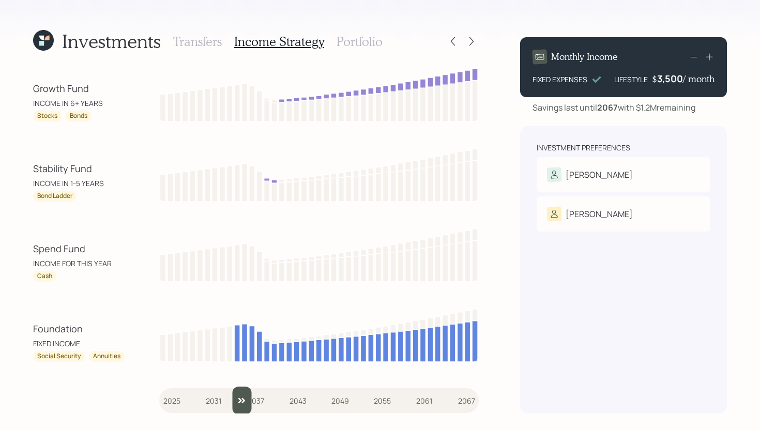
click at [234, 399] on input "slider" at bounding box center [319, 401] width 320 height 28
click at [244, 396] on input "slider" at bounding box center [319, 401] width 320 height 28
click at [251, 398] on input "slider" at bounding box center [319, 401] width 320 height 28
click at [259, 398] on input "slider" at bounding box center [319, 401] width 320 height 28
click at [268, 404] on input "slider" at bounding box center [319, 401] width 320 height 28
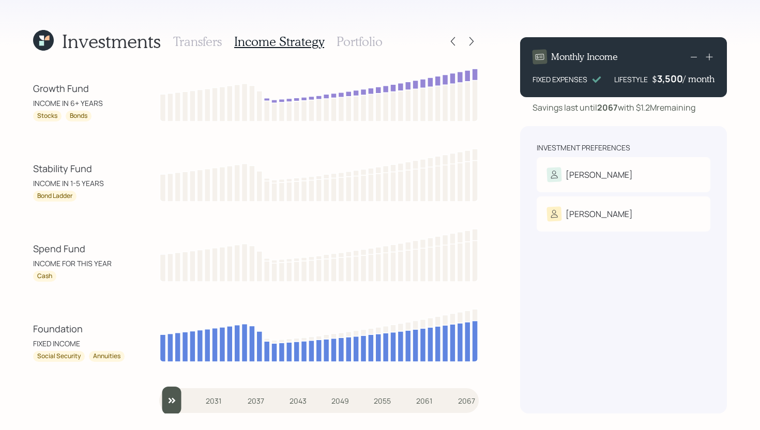
type input "2025"
drag, startPoint x: 275, startPoint y: 403, endPoint x: 126, endPoint y: 403, distance: 148.9
click at [126, 403] on div "Growth Fund INCOME IN 6+ YEARS Stocks Bonds Stability Fund INCOME IN 1-5 YEARS …" at bounding box center [256, 239] width 446 height 347
click at [364, 39] on h3 "Portfolio" at bounding box center [360, 41] width 46 height 15
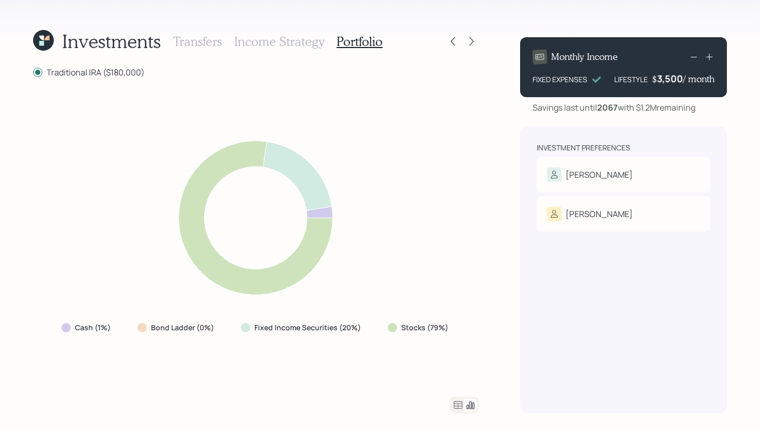
click at [458, 403] on icon at bounding box center [458, 405] width 12 height 12
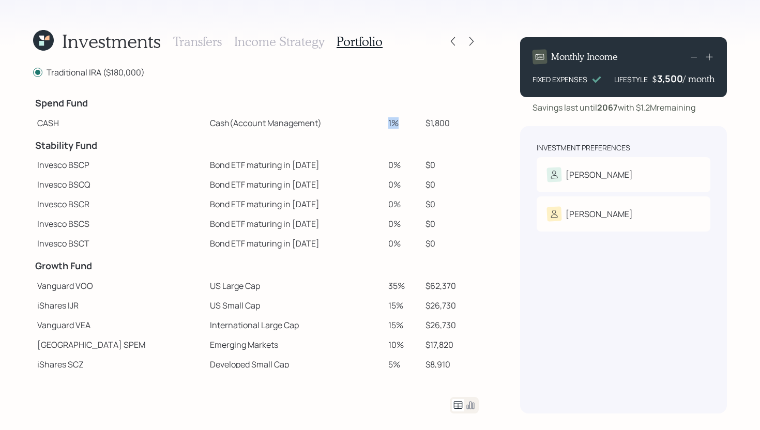
drag, startPoint x: 386, startPoint y: 124, endPoint x: 373, endPoint y: 124, distance: 12.9
click at [384, 124] on td "1%" at bounding box center [402, 123] width 37 height 20
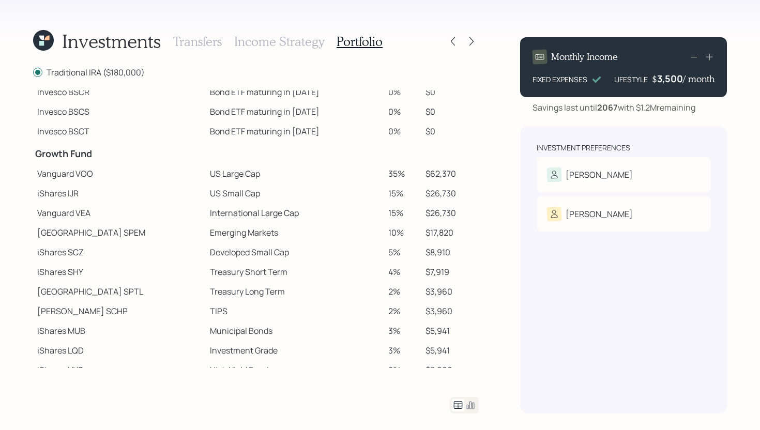
scroll to position [144, 0]
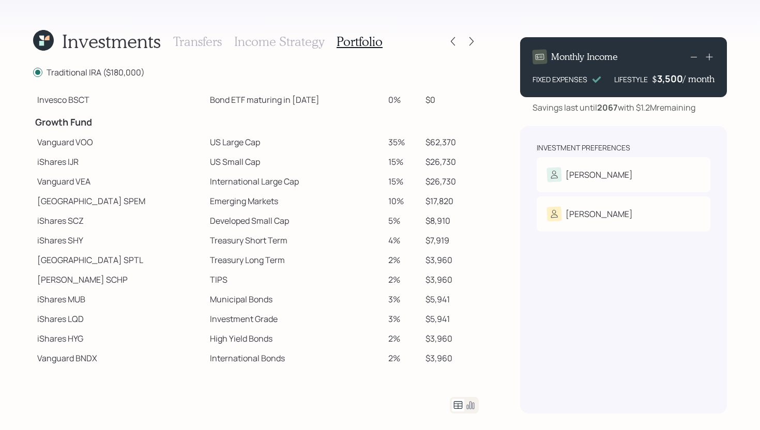
click at [241, 127] on td at bounding box center [295, 121] width 178 height 23
click at [476, 39] on icon at bounding box center [471, 41] width 10 height 10
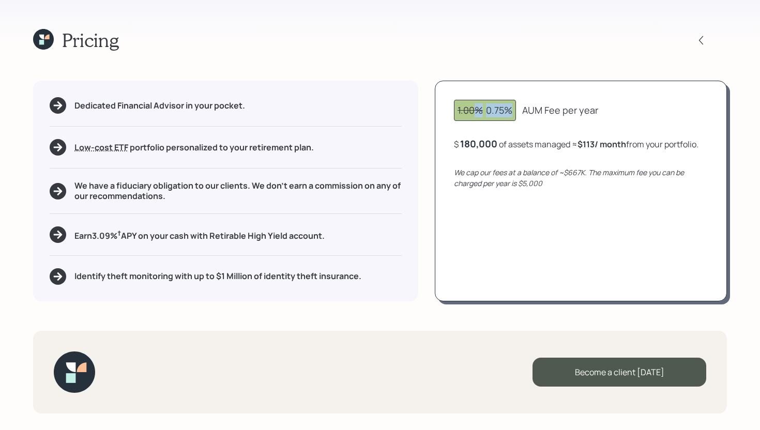
drag, startPoint x: 512, startPoint y: 109, endPoint x: 477, endPoint y: 110, distance: 35.7
click at [476, 110] on div "1.00% 0.75%" at bounding box center [485, 110] width 55 height 14
click at [493, 90] on div "1.00% 0.75% AUM Fee per year $ 180,000 of assets managed ≈ $113 / month from yo…" at bounding box center [581, 191] width 292 height 220
